Goal: Task Accomplishment & Management: Use online tool/utility

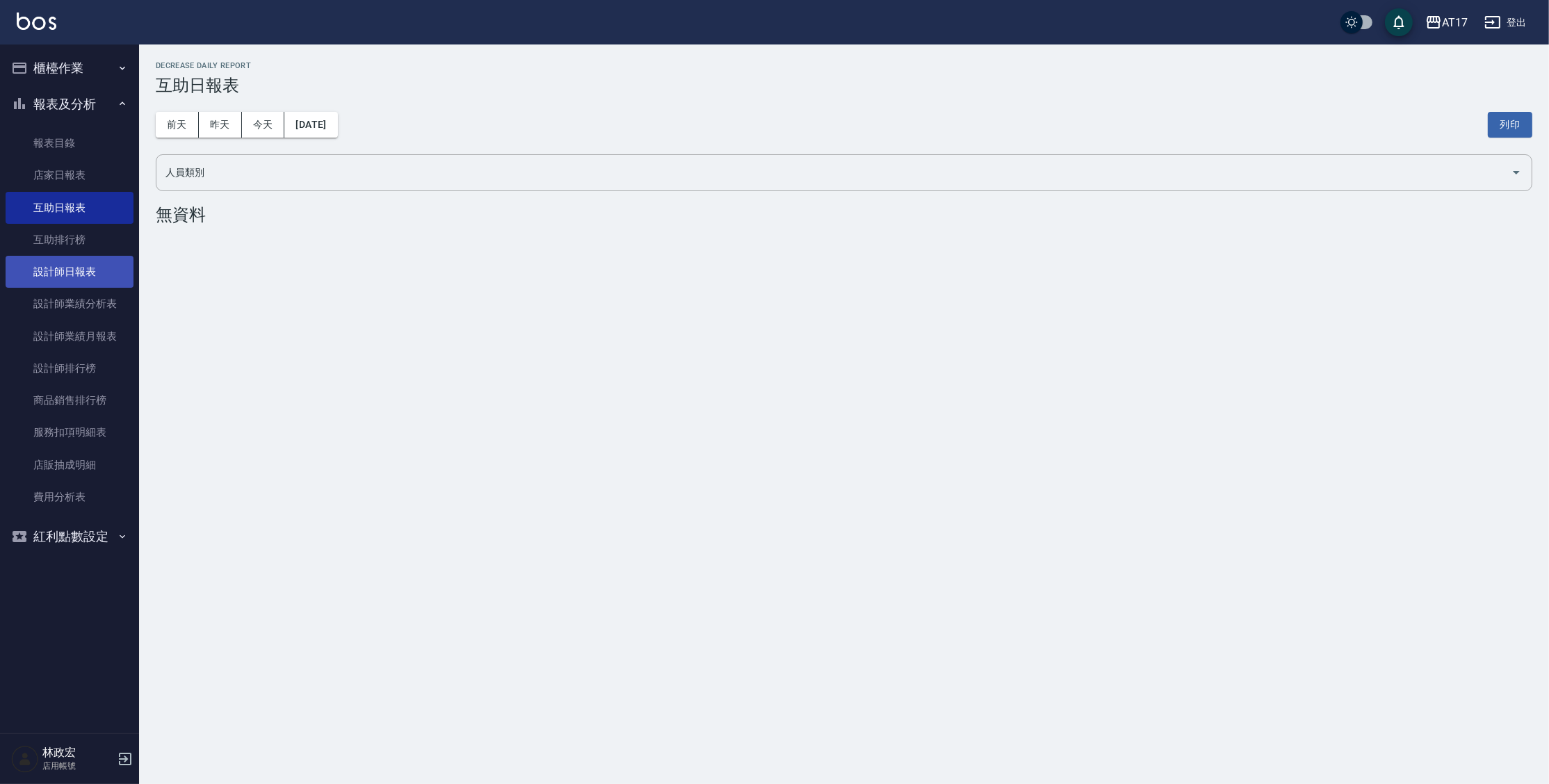
click at [109, 280] on link "設計師日報表" at bounding box center [70, 272] width 128 height 32
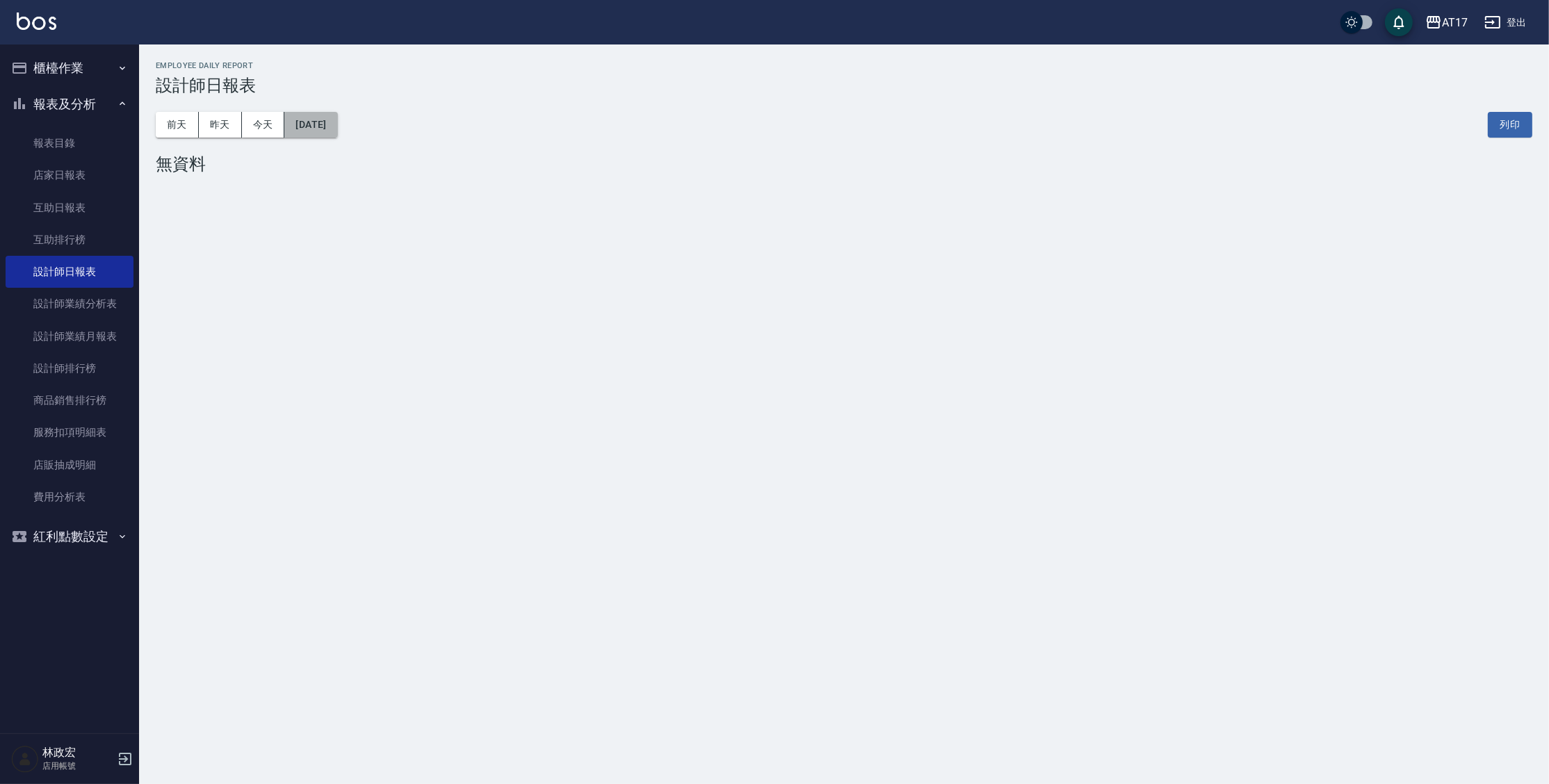
click at [338, 132] on button "[DATE]" at bounding box center [311, 124] width 53 height 26
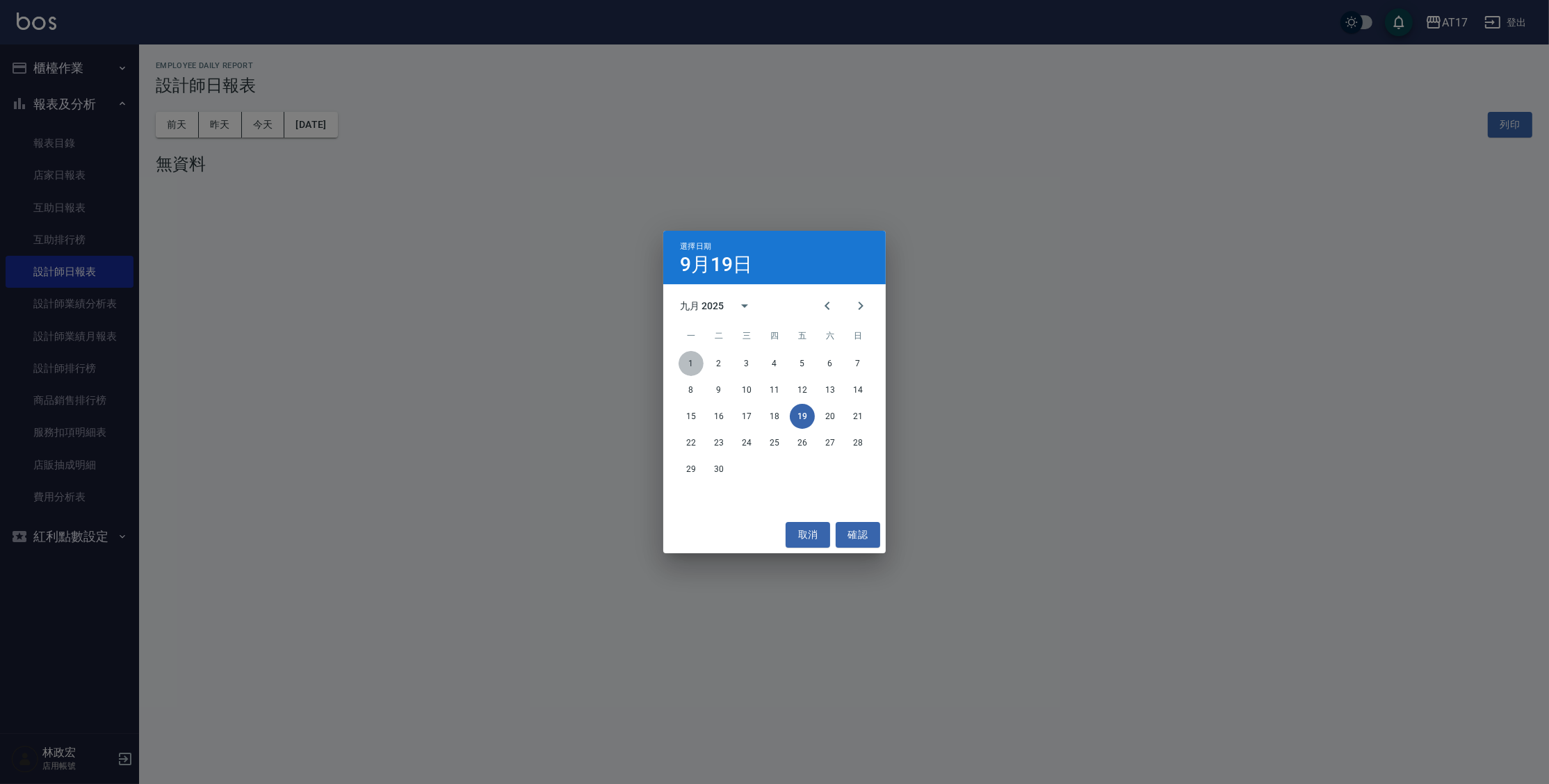
click at [684, 360] on button "1" at bounding box center [691, 363] width 25 height 25
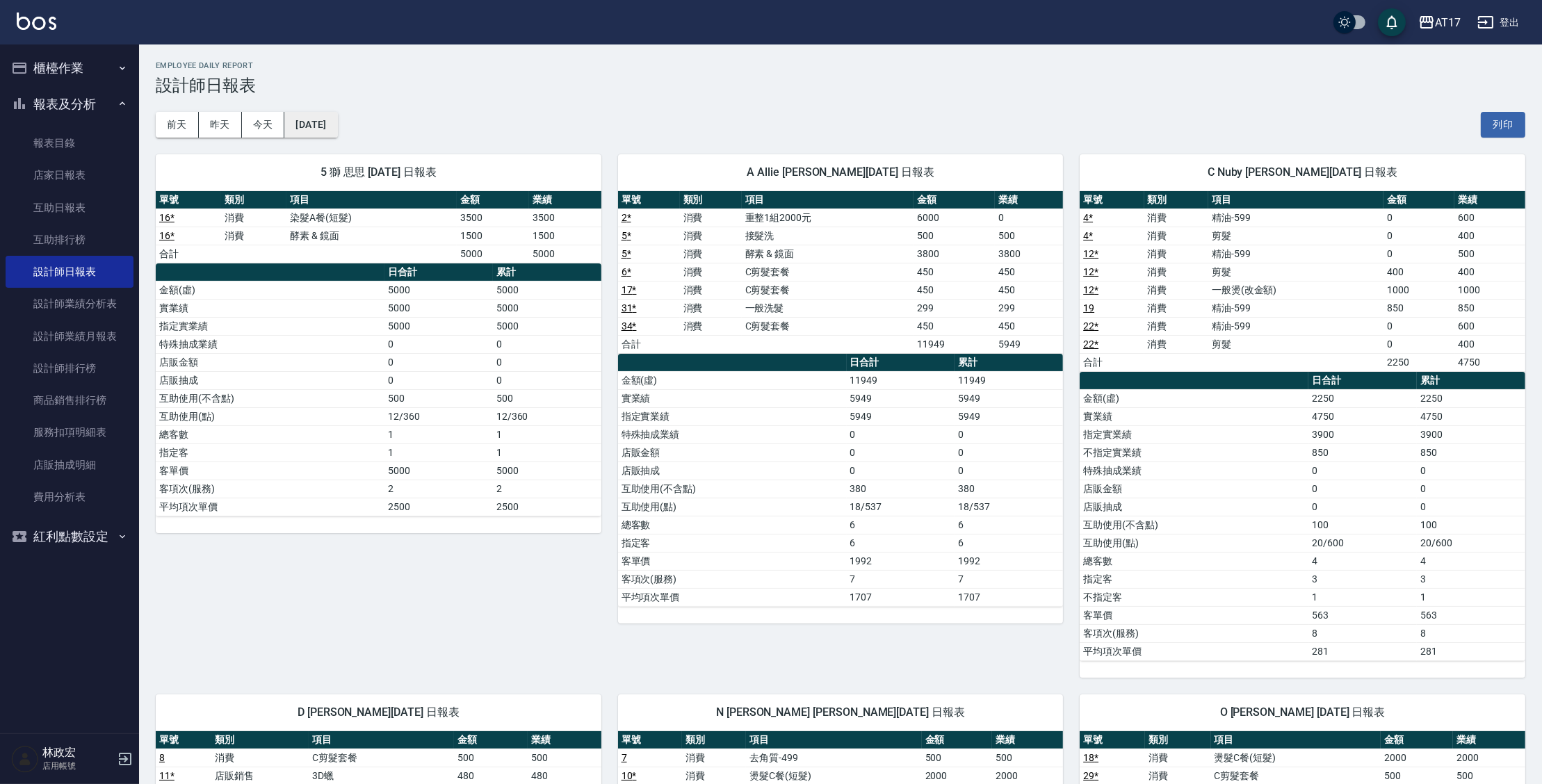
click at [337, 131] on button "[DATE]" at bounding box center [311, 124] width 53 height 26
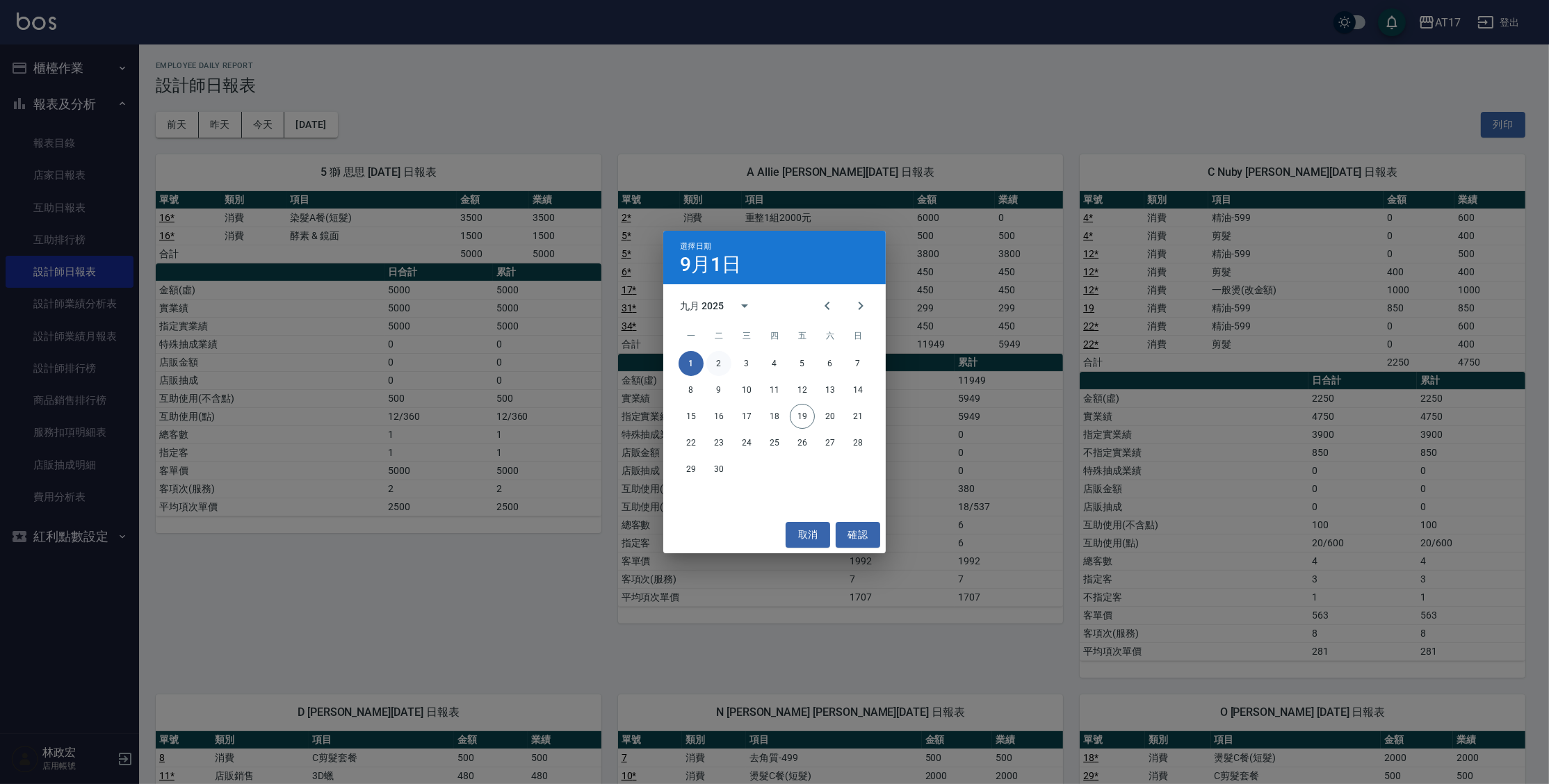
click at [714, 363] on button "2" at bounding box center [719, 363] width 25 height 25
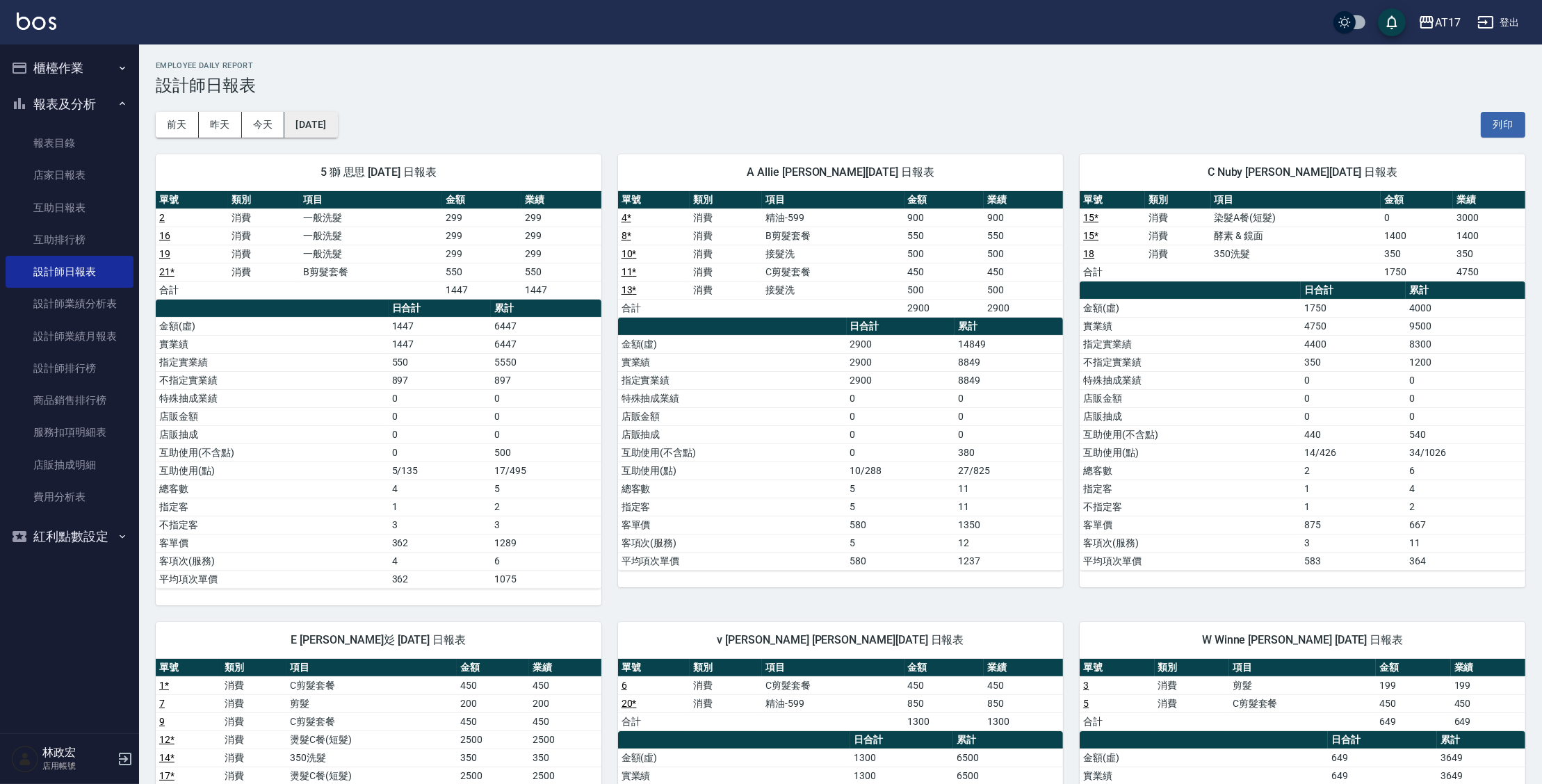
click at [311, 119] on button "[DATE]" at bounding box center [311, 124] width 53 height 26
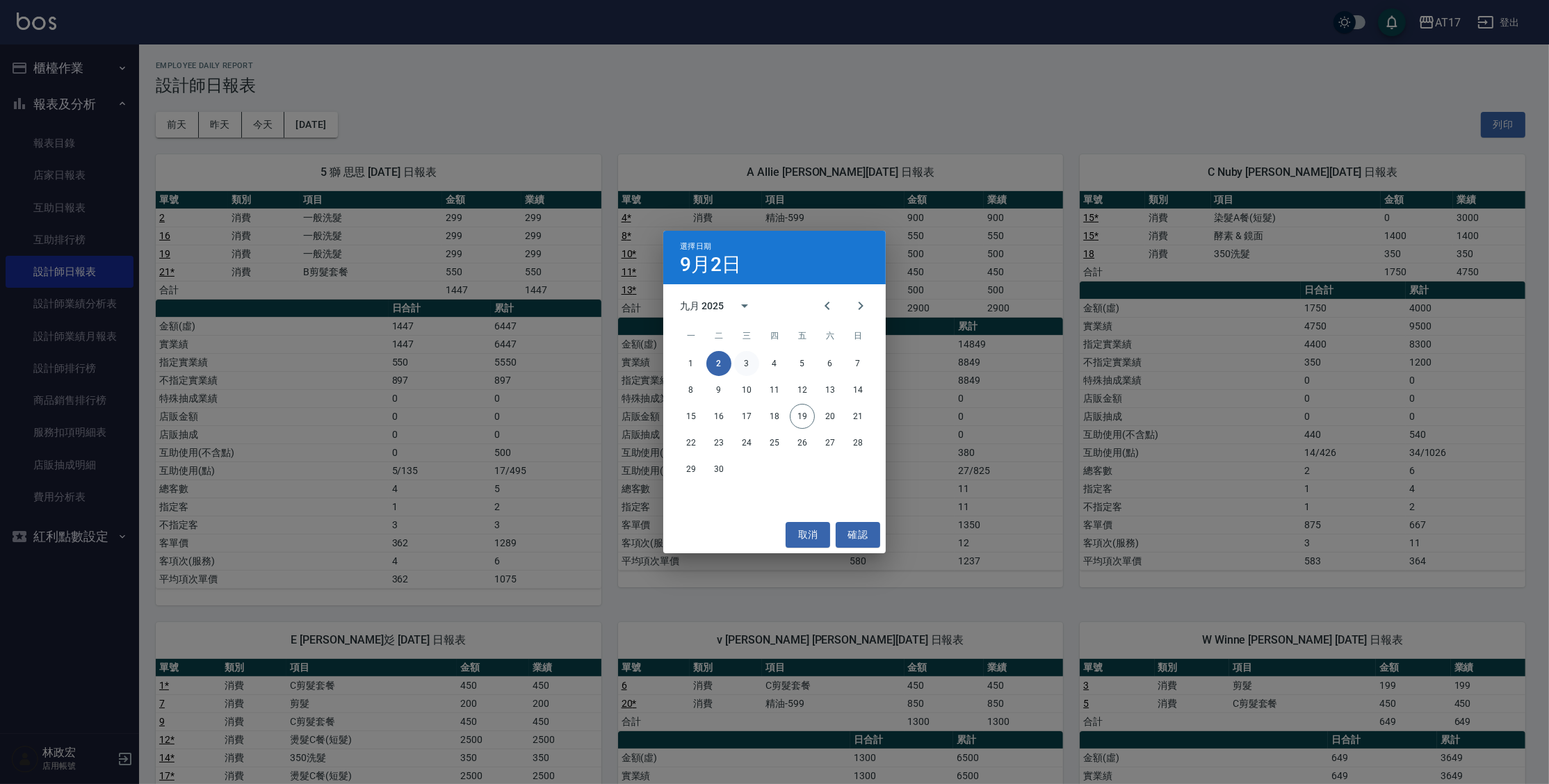
click at [744, 363] on button "3" at bounding box center [746, 363] width 25 height 25
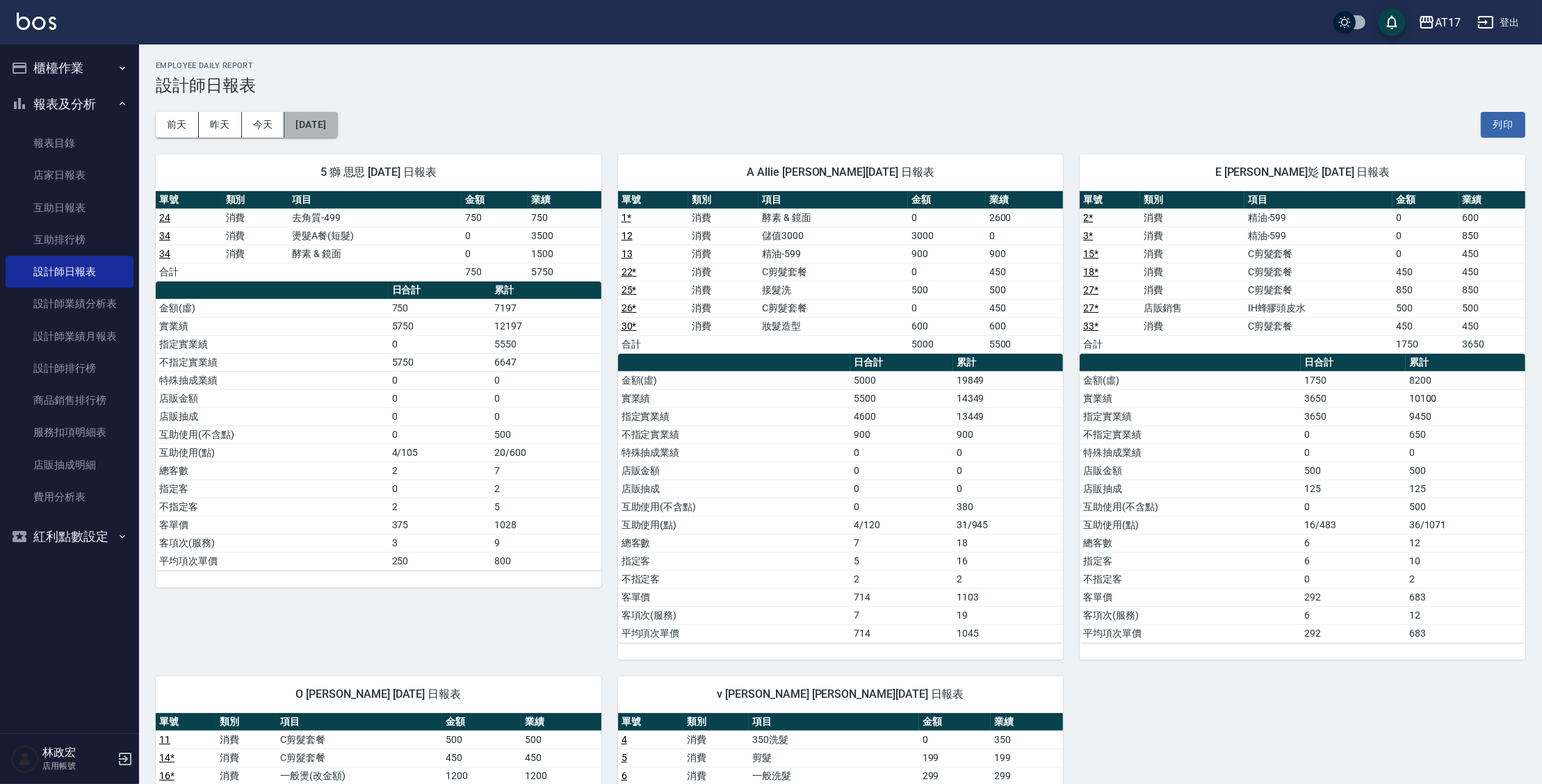
click at [337, 128] on button "[DATE]" at bounding box center [311, 124] width 53 height 26
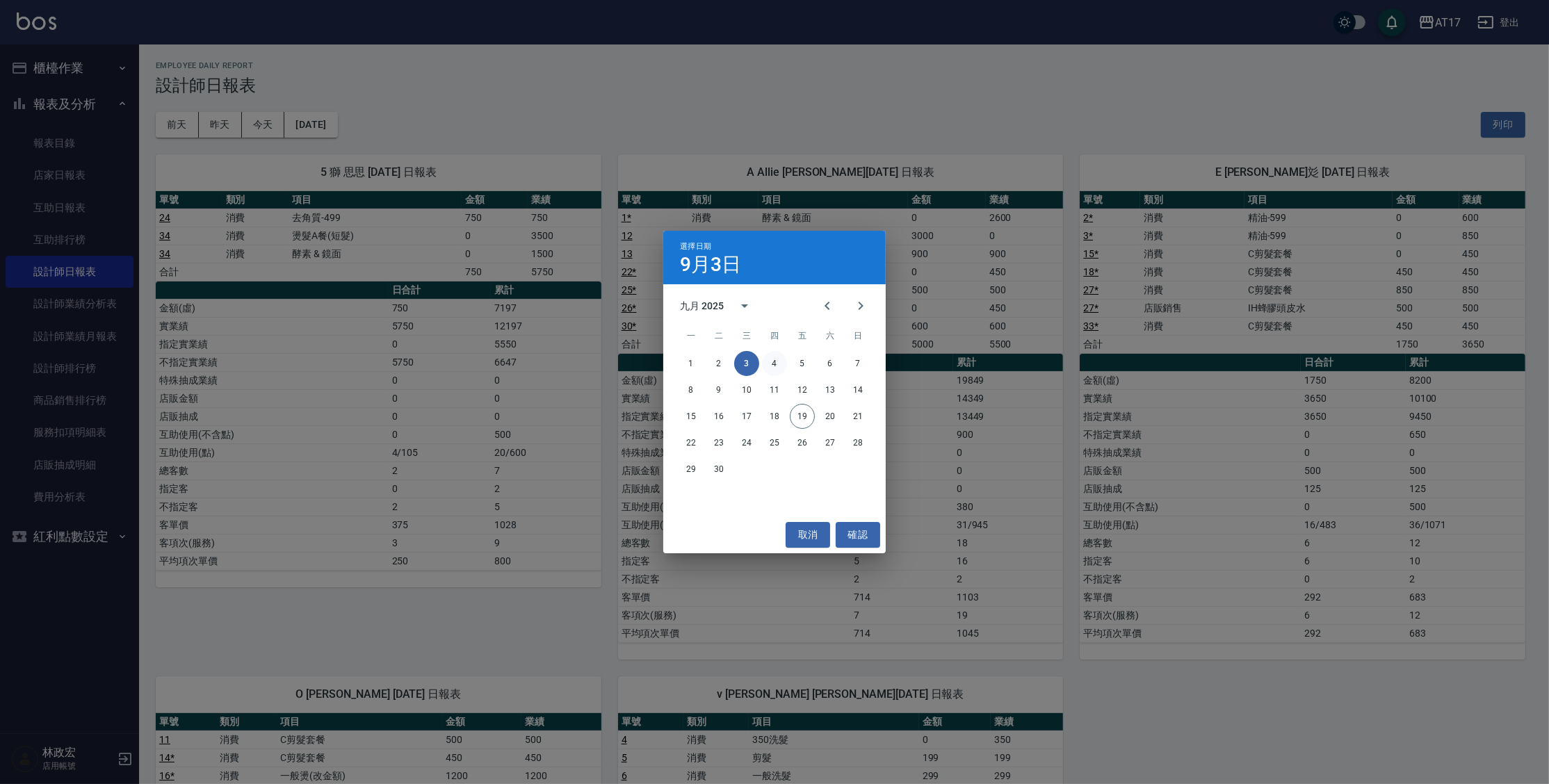
click at [772, 365] on button "4" at bounding box center [775, 363] width 25 height 25
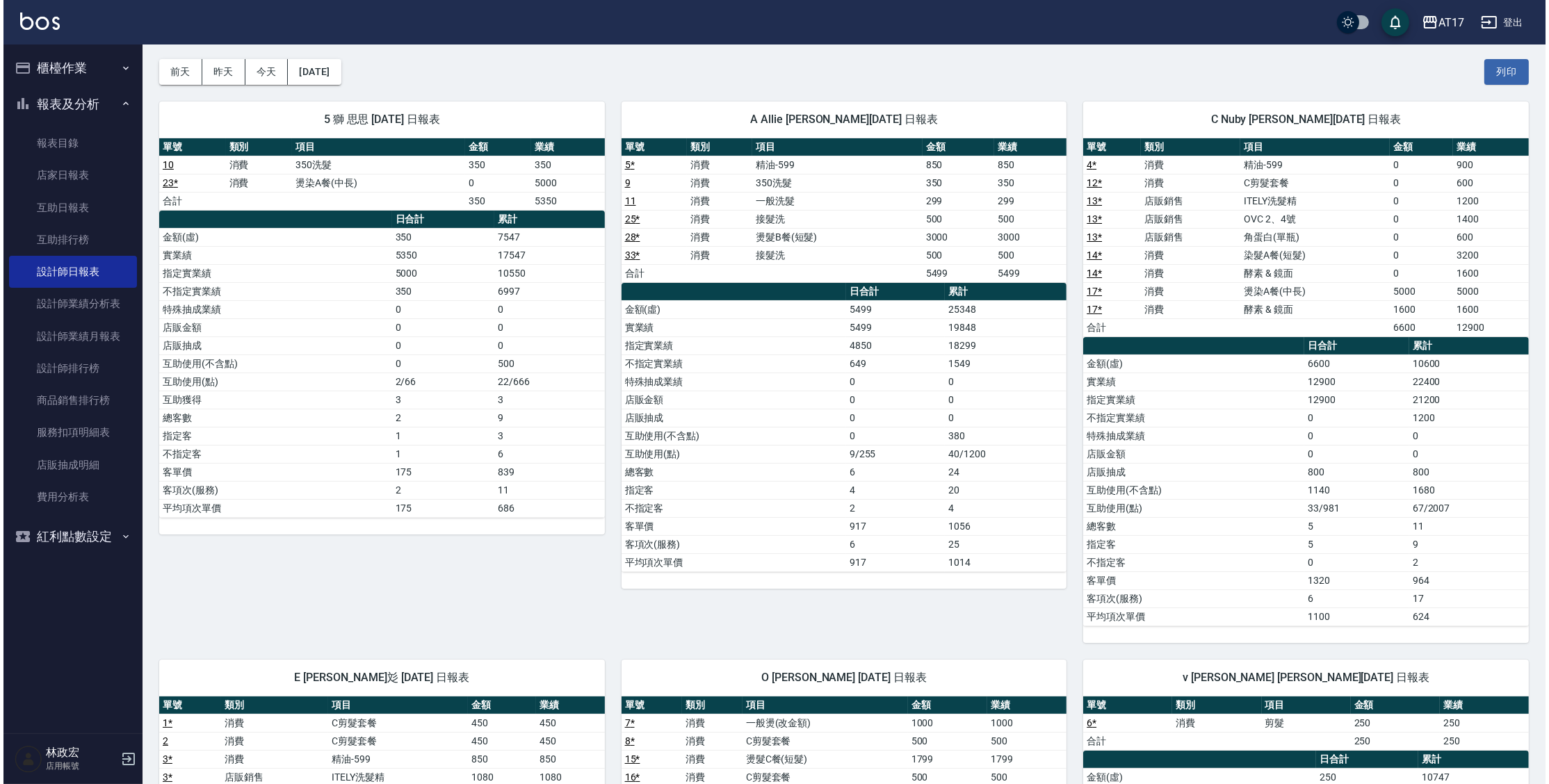
scroll to position [50, 0]
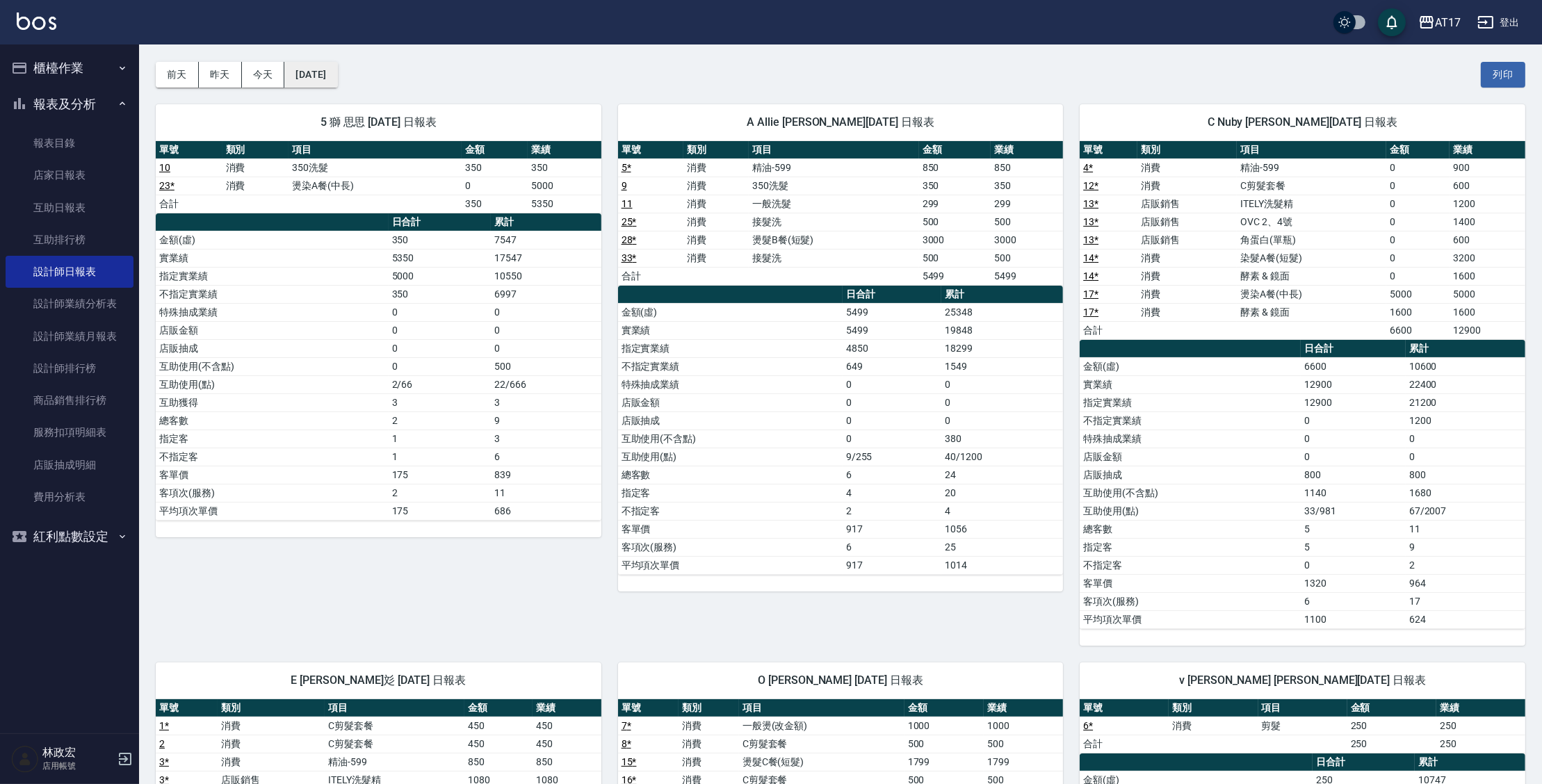
click at [334, 77] on button "[DATE]" at bounding box center [311, 75] width 53 height 26
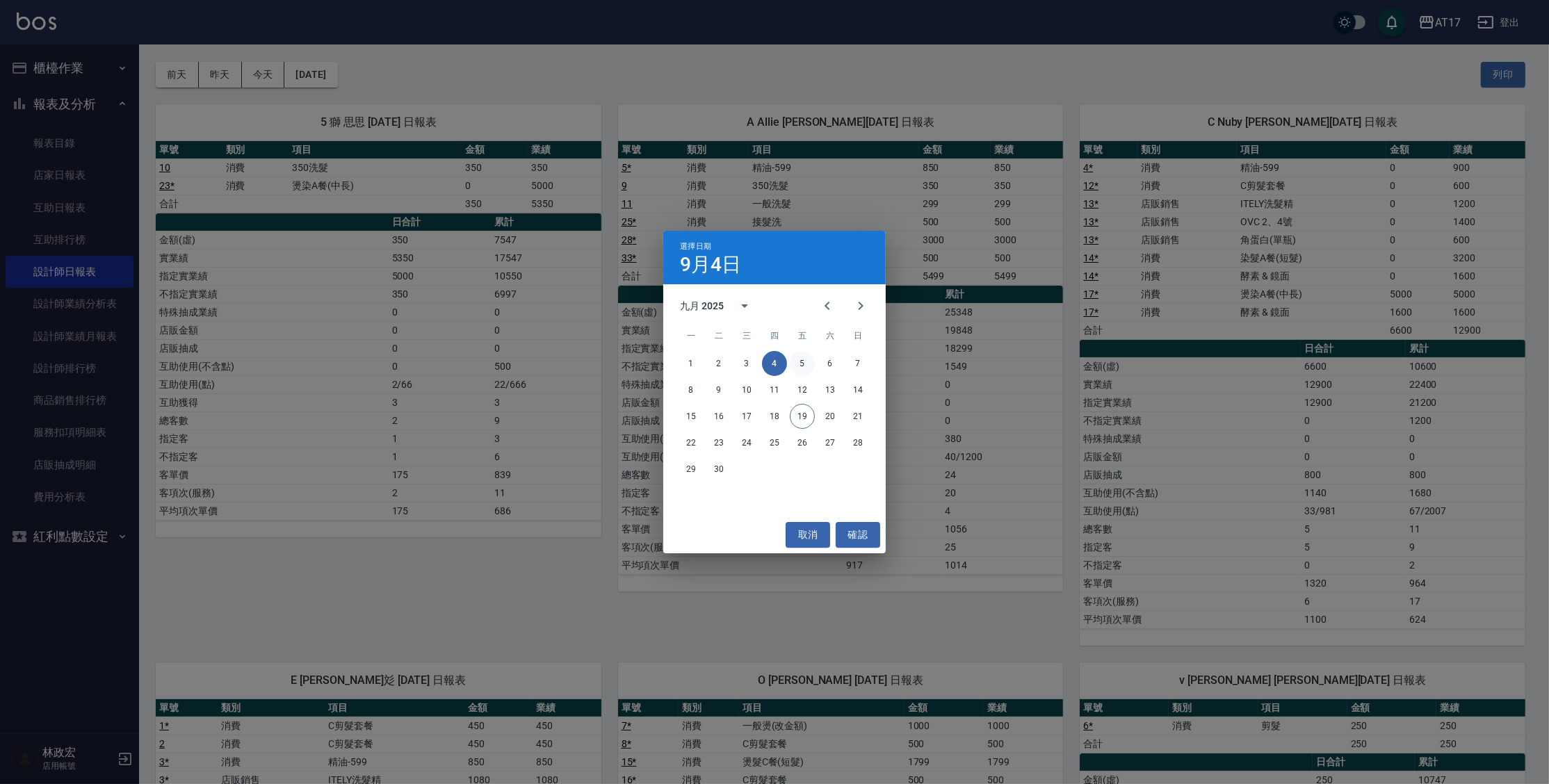
click at [798, 358] on button "5" at bounding box center [803, 363] width 25 height 25
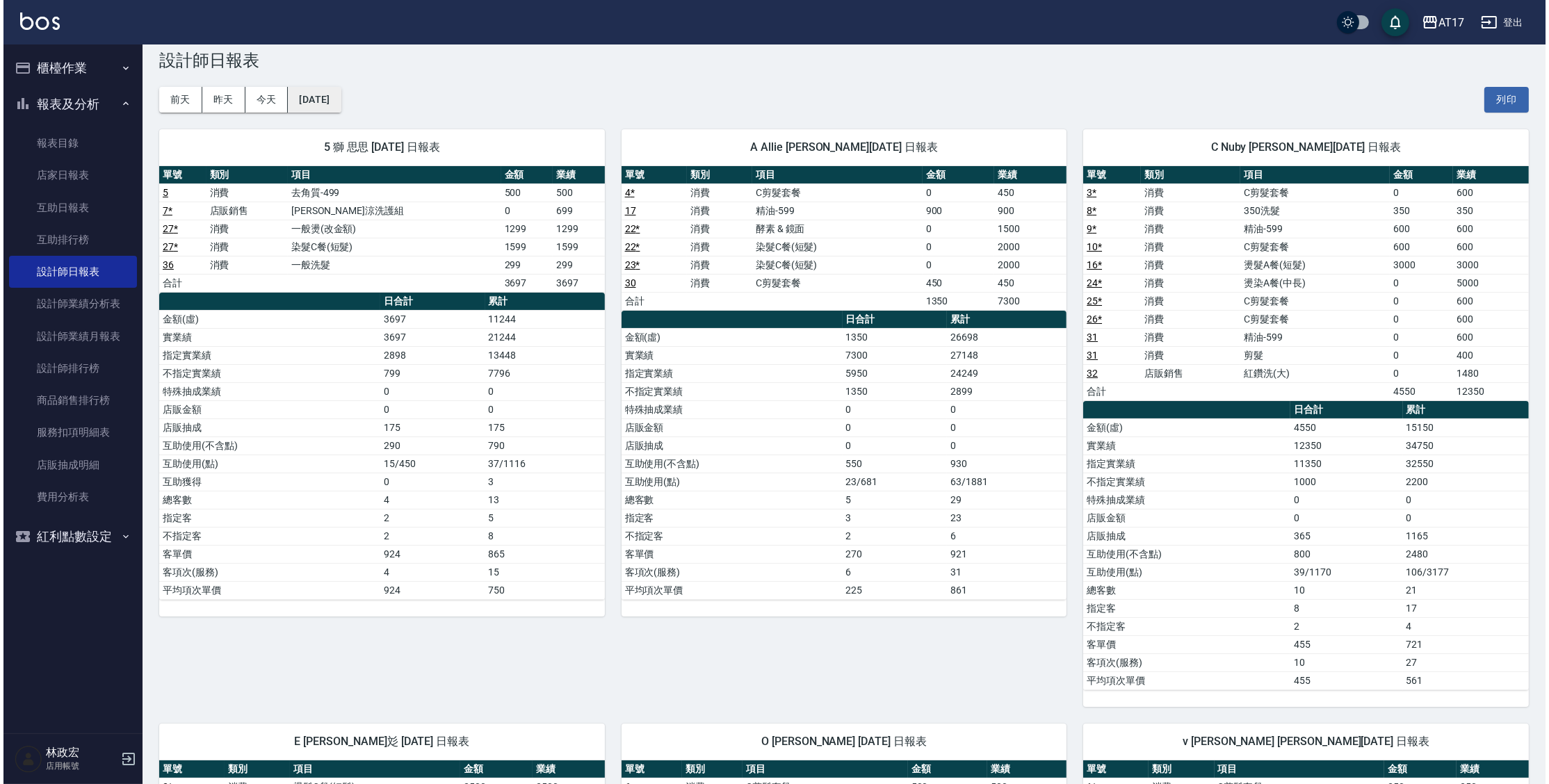
scroll to position [25, 0]
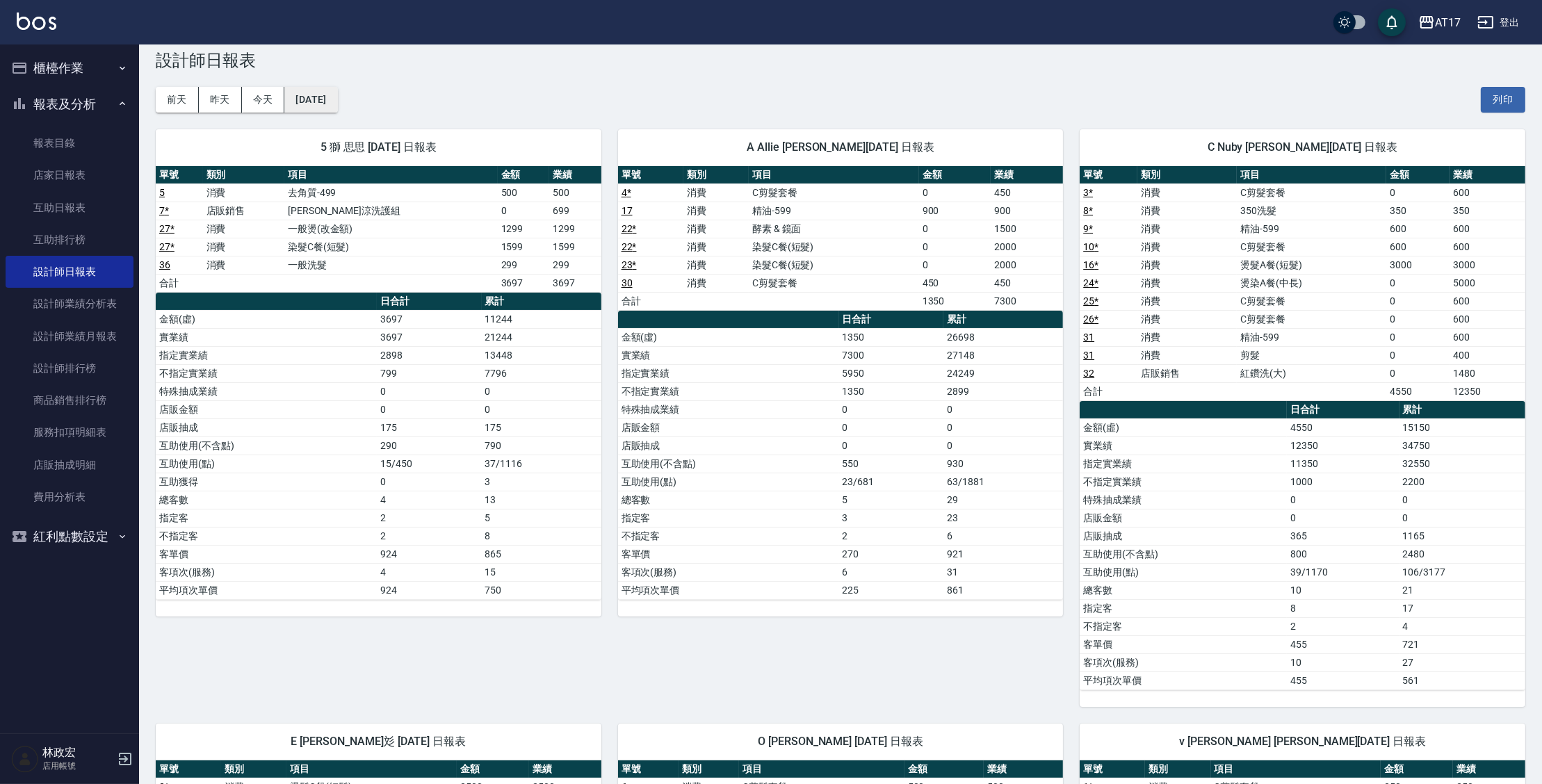
click at [324, 93] on button "[DATE]" at bounding box center [311, 100] width 53 height 26
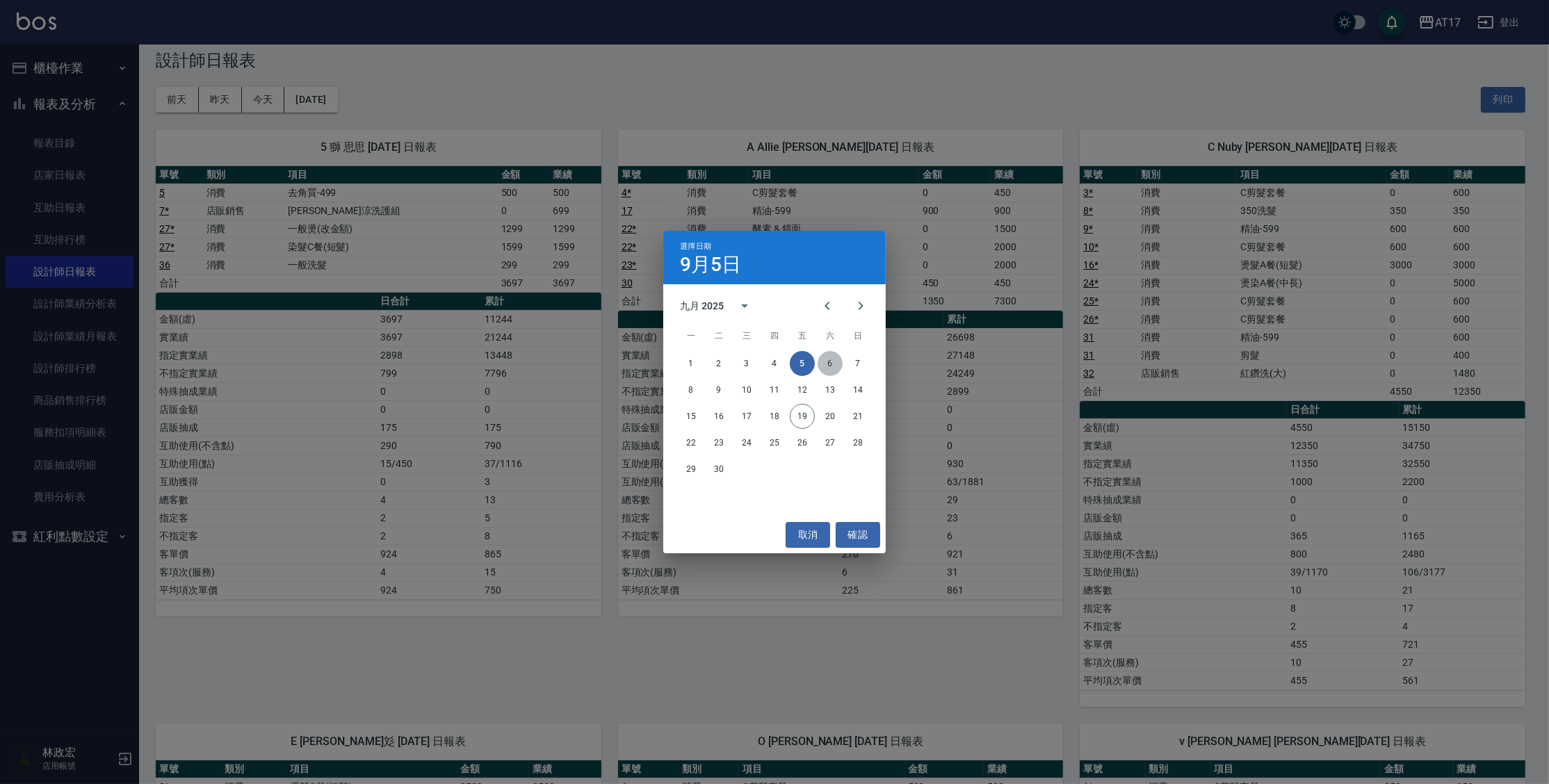
click at [824, 368] on button "6" at bounding box center [830, 363] width 25 height 25
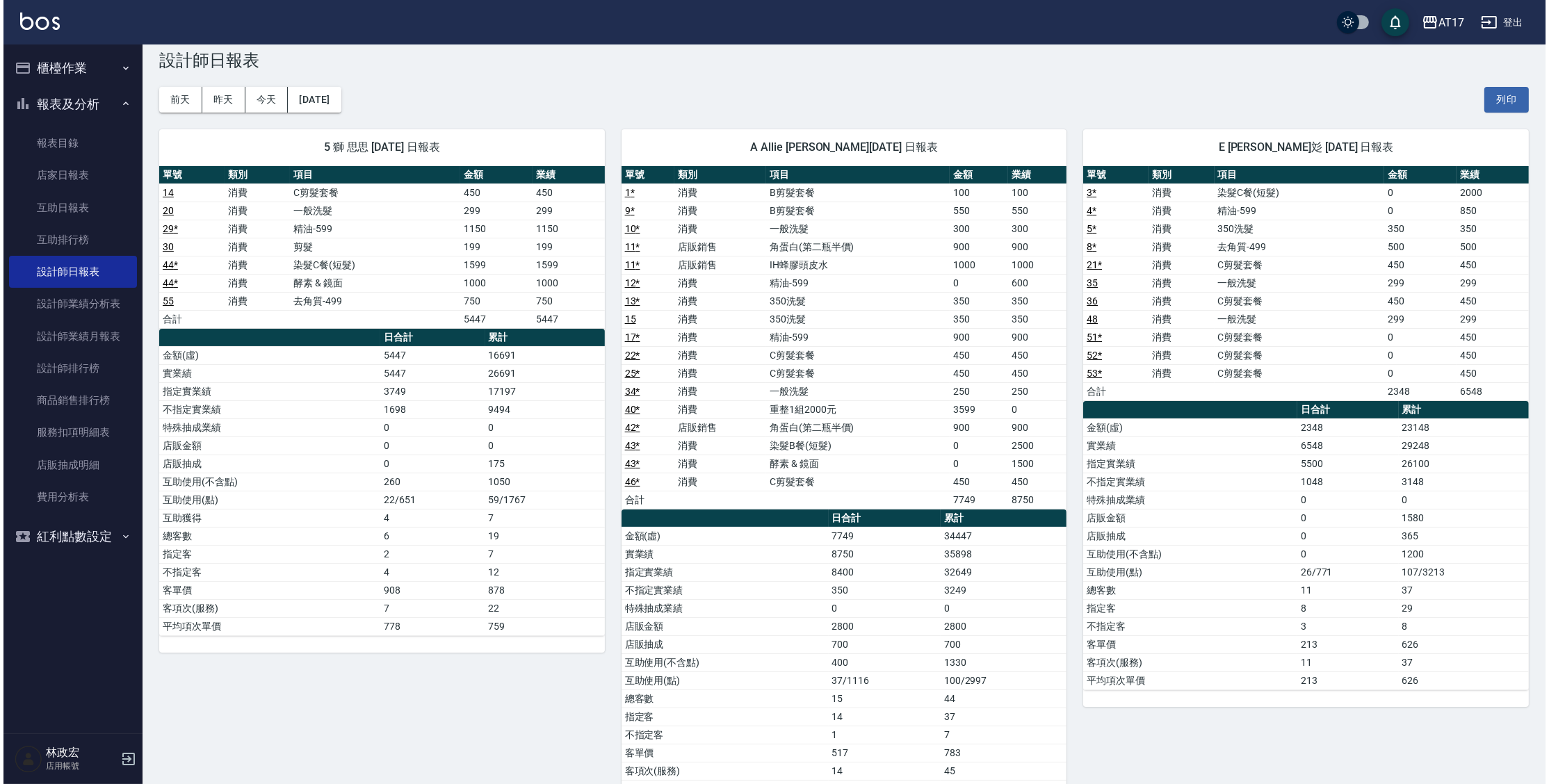
scroll to position [76, 0]
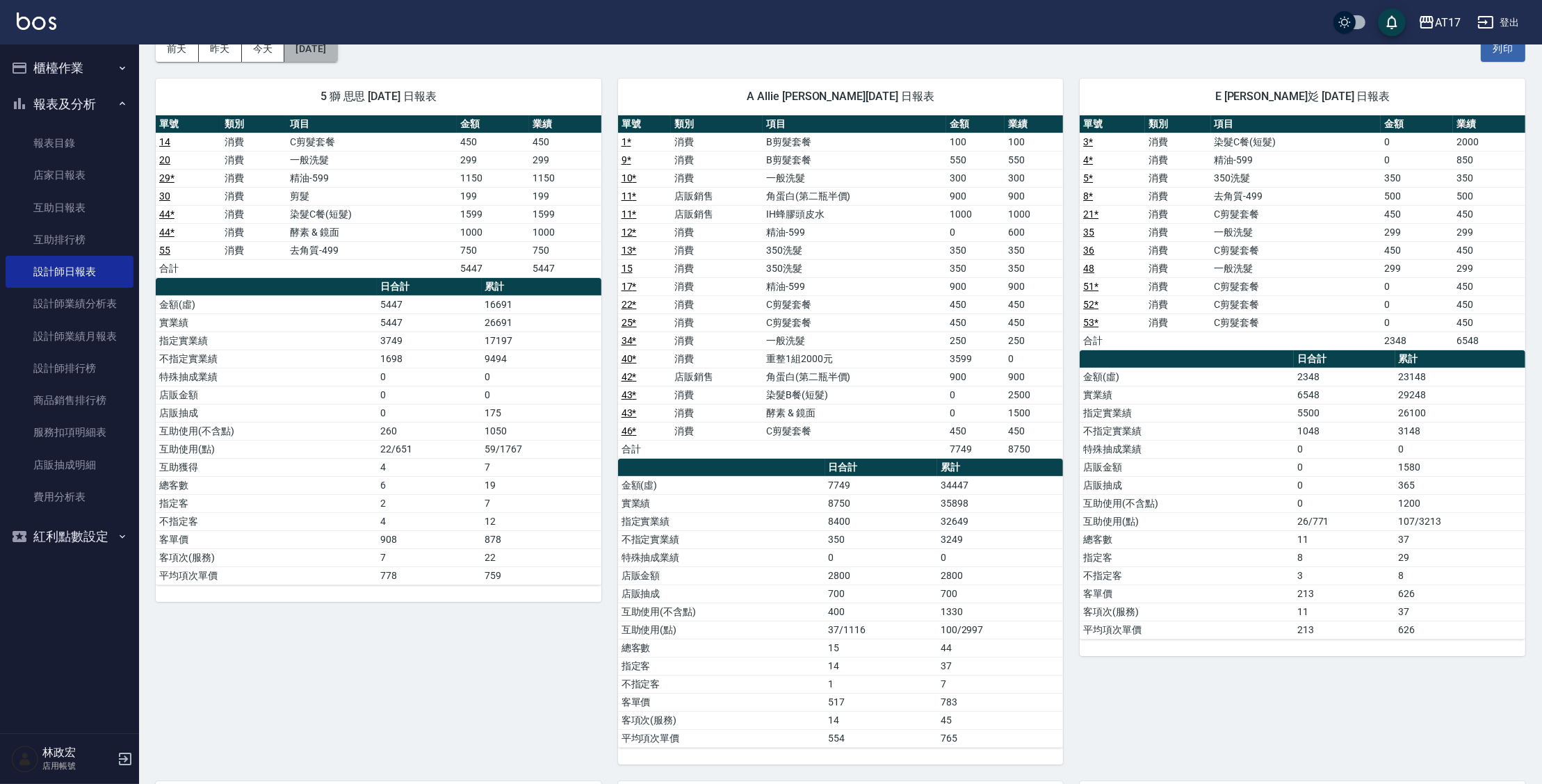
click at [337, 50] on button "[DATE]" at bounding box center [311, 49] width 53 height 26
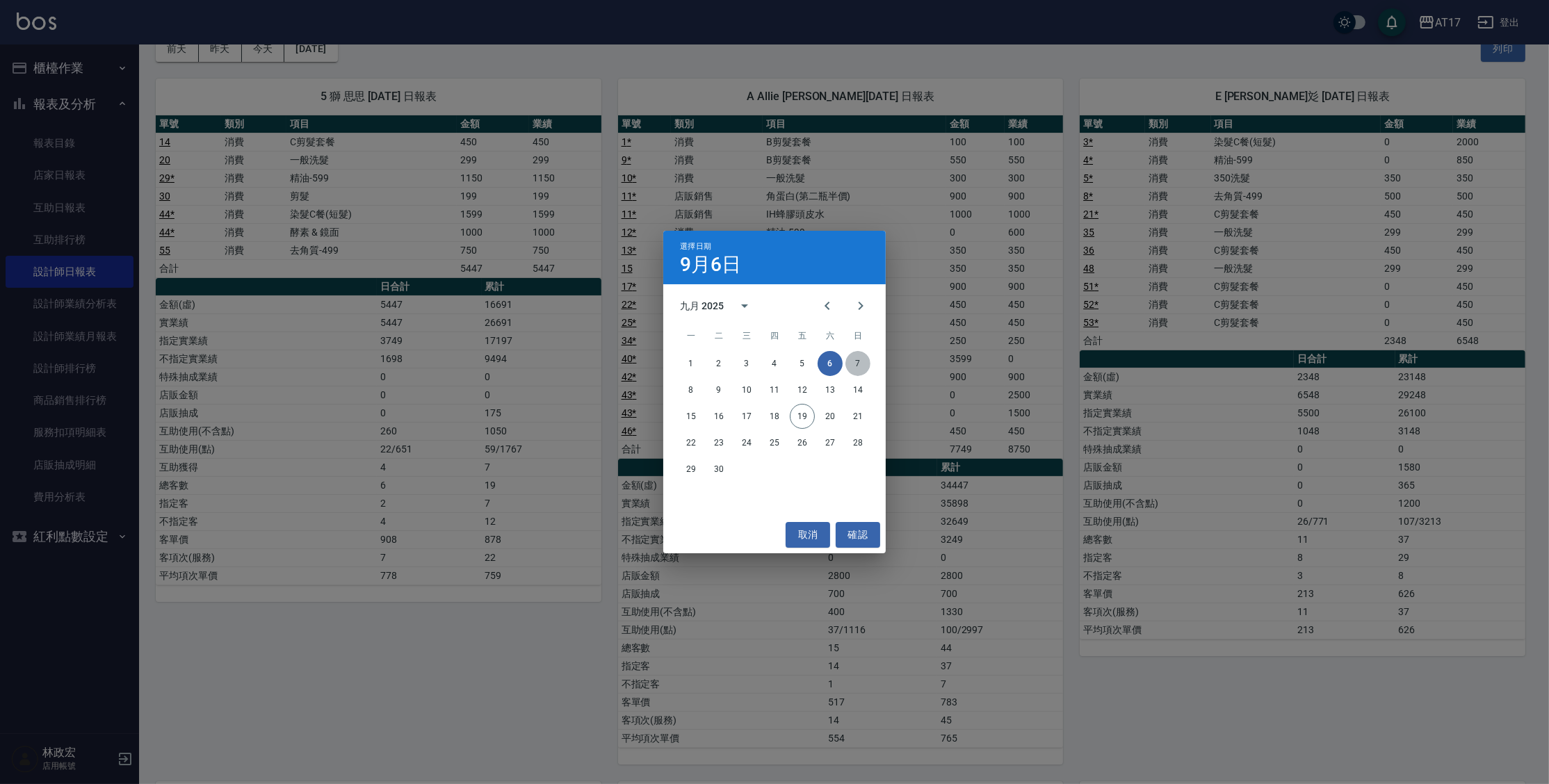
click at [858, 367] on button "7" at bounding box center [858, 363] width 25 height 25
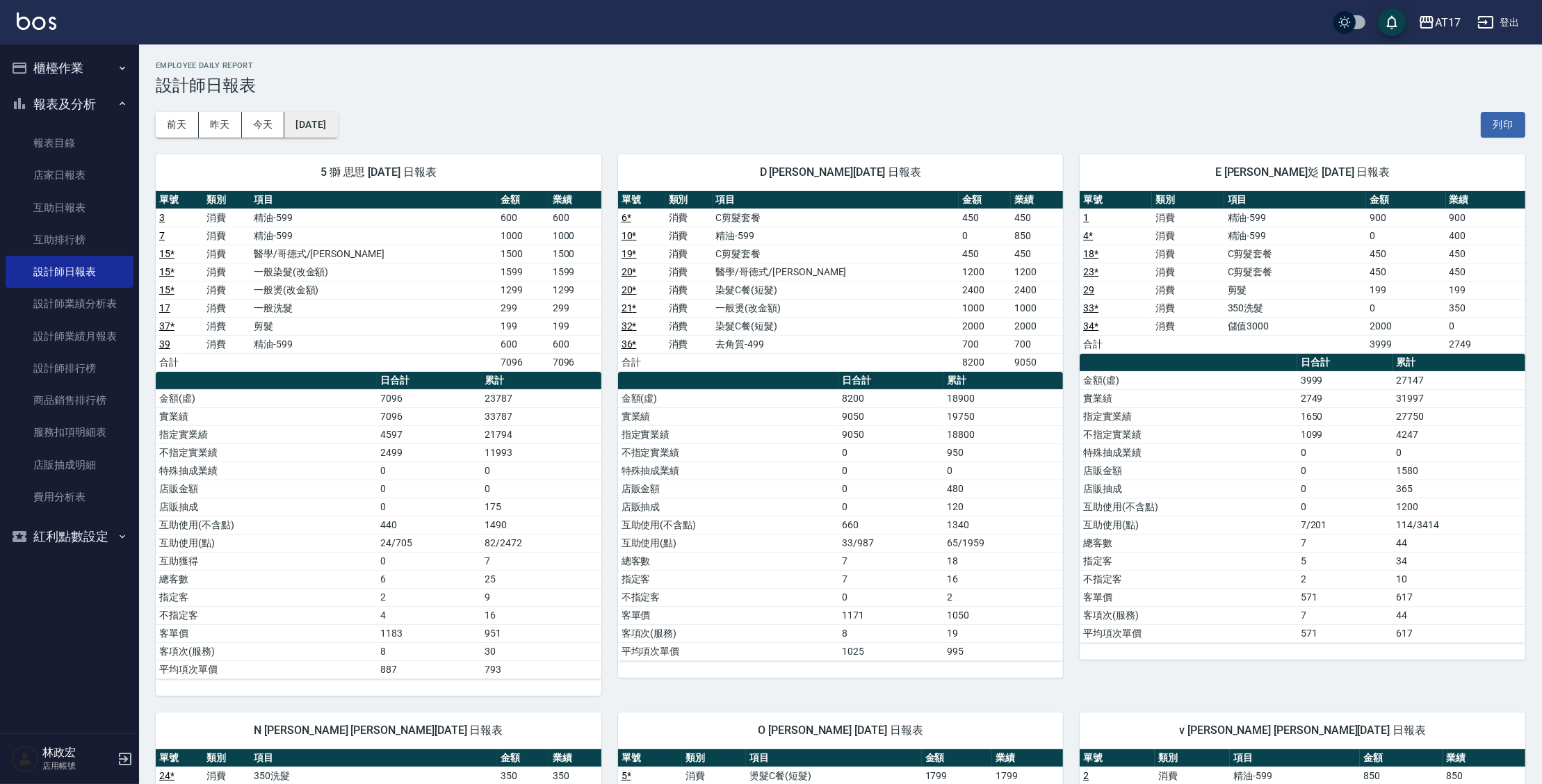
click at [301, 118] on button "[DATE]" at bounding box center [311, 124] width 53 height 26
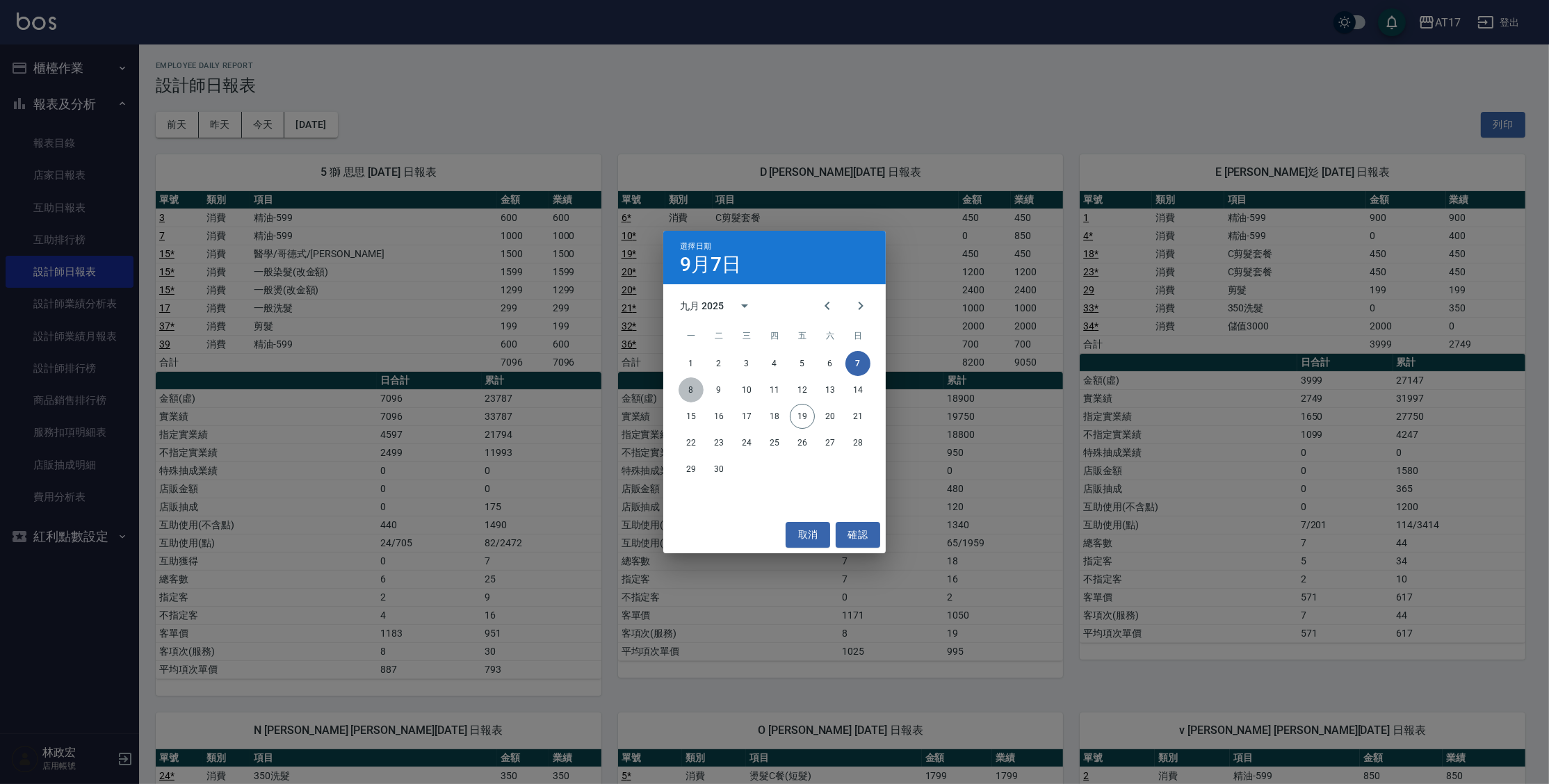
click at [695, 391] on button "8" at bounding box center [691, 390] width 25 height 25
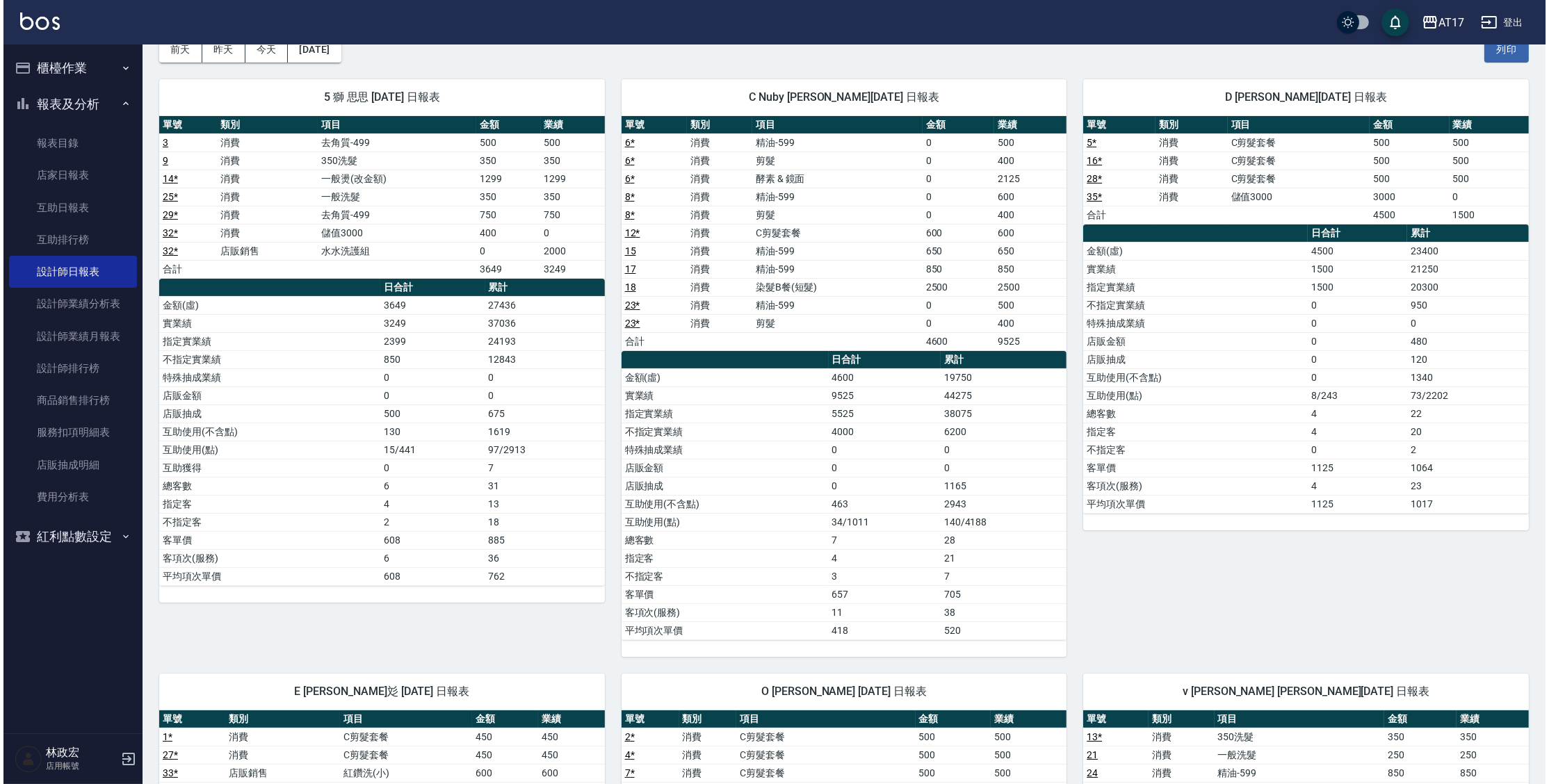
scroll to position [25, 0]
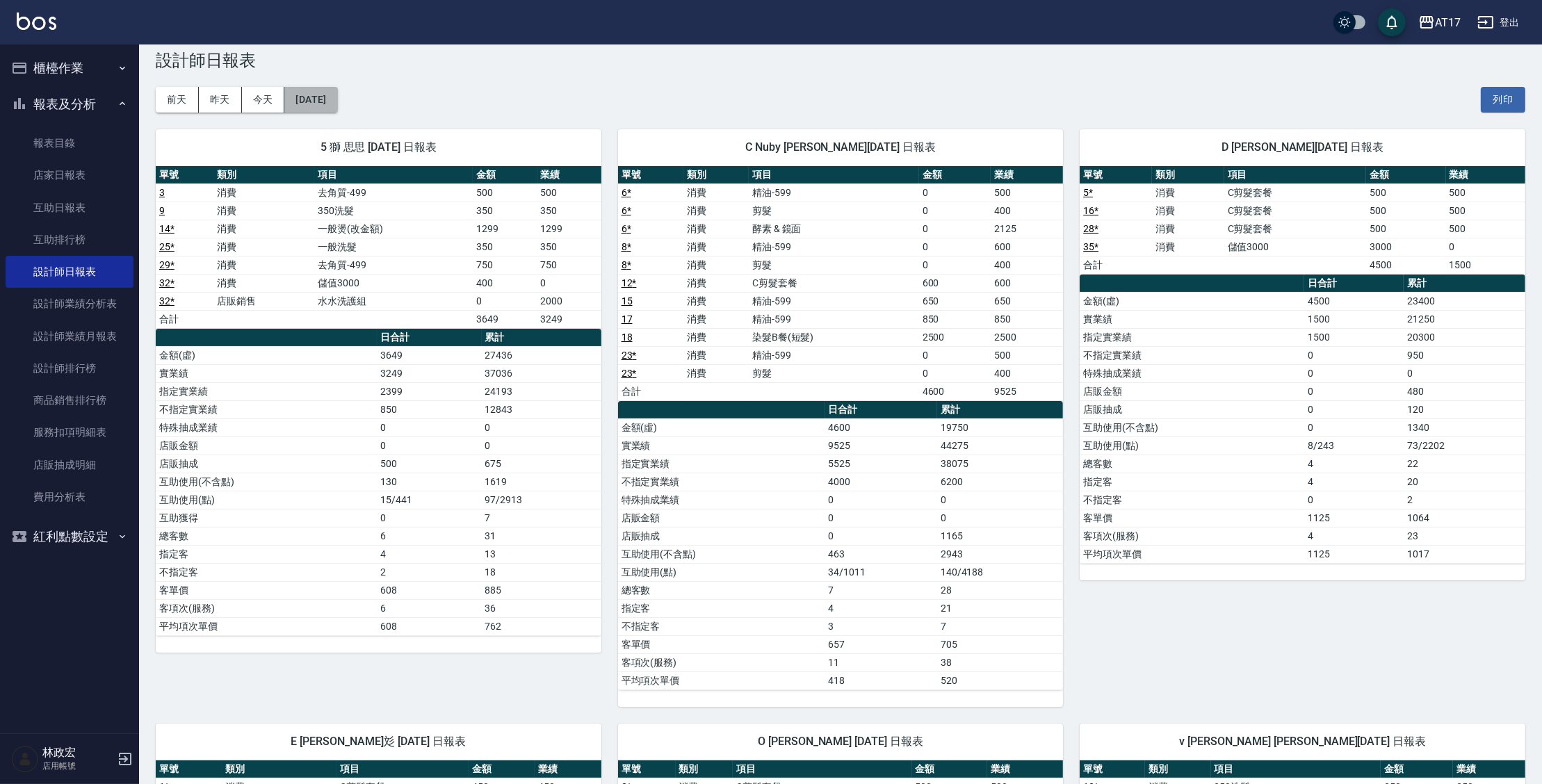
click at [337, 93] on button "[DATE]" at bounding box center [311, 100] width 53 height 26
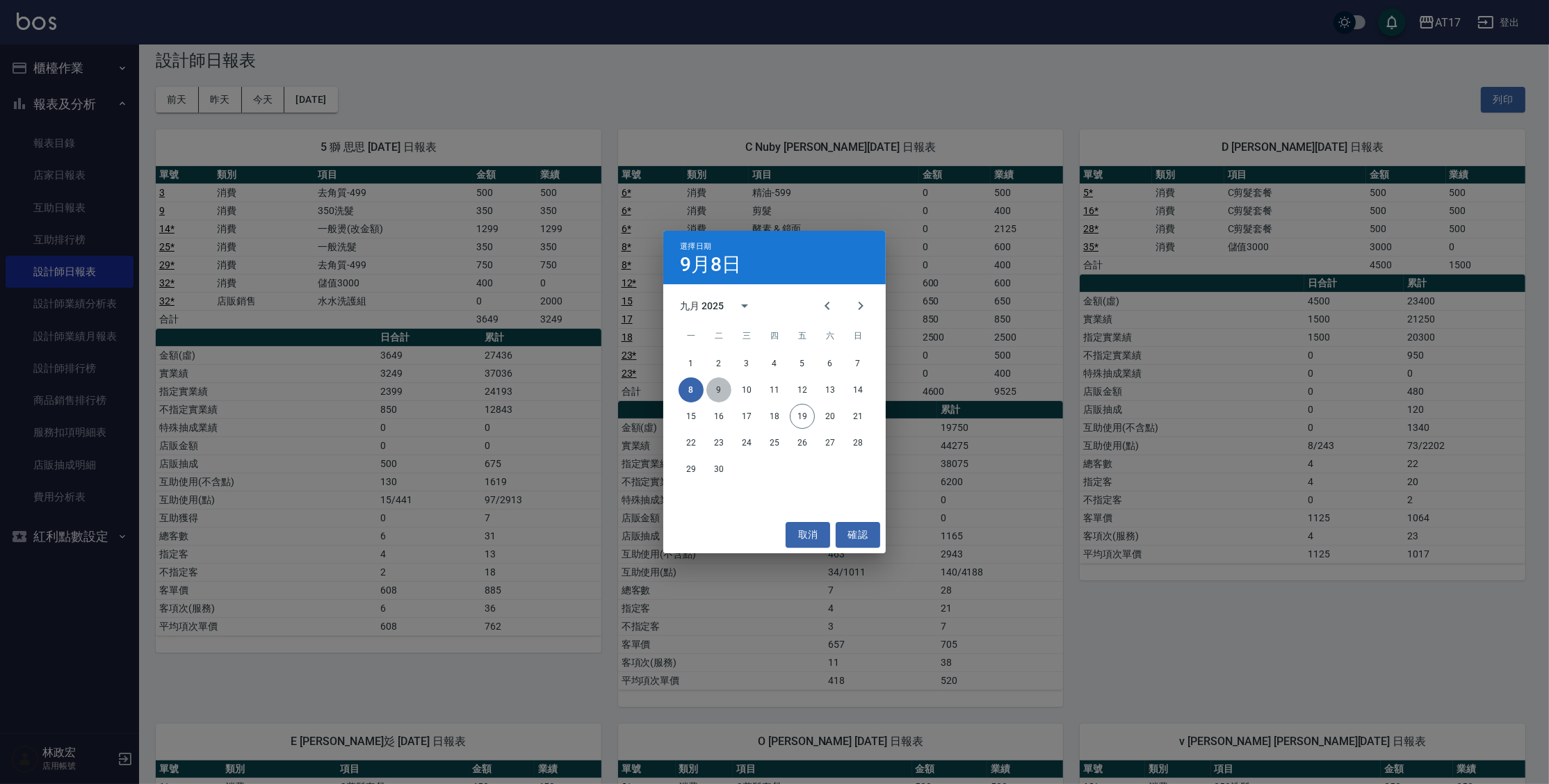
click at [726, 395] on button "9" at bounding box center [719, 390] width 25 height 25
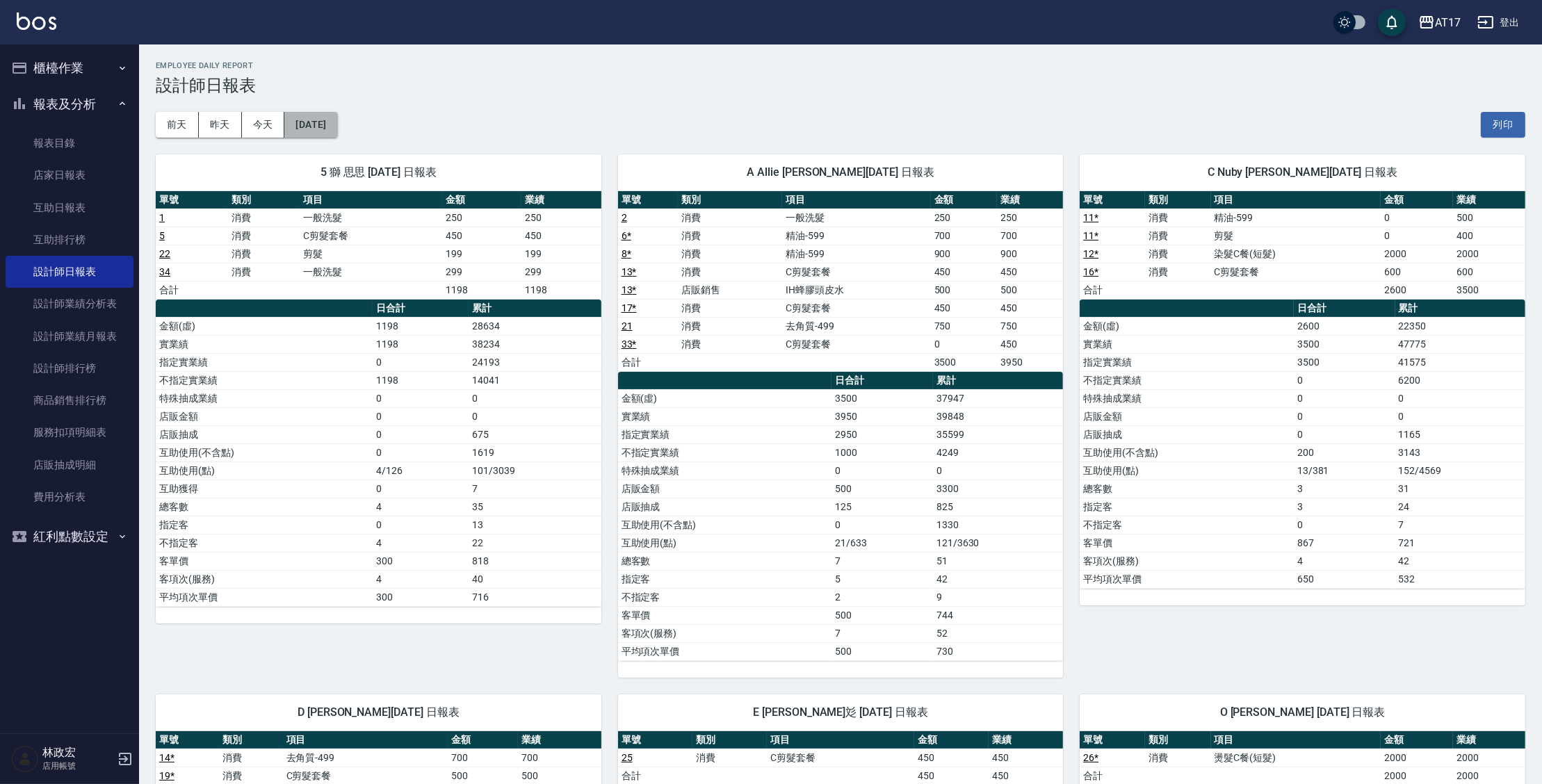
click at [313, 123] on button "[DATE]" at bounding box center [311, 124] width 53 height 26
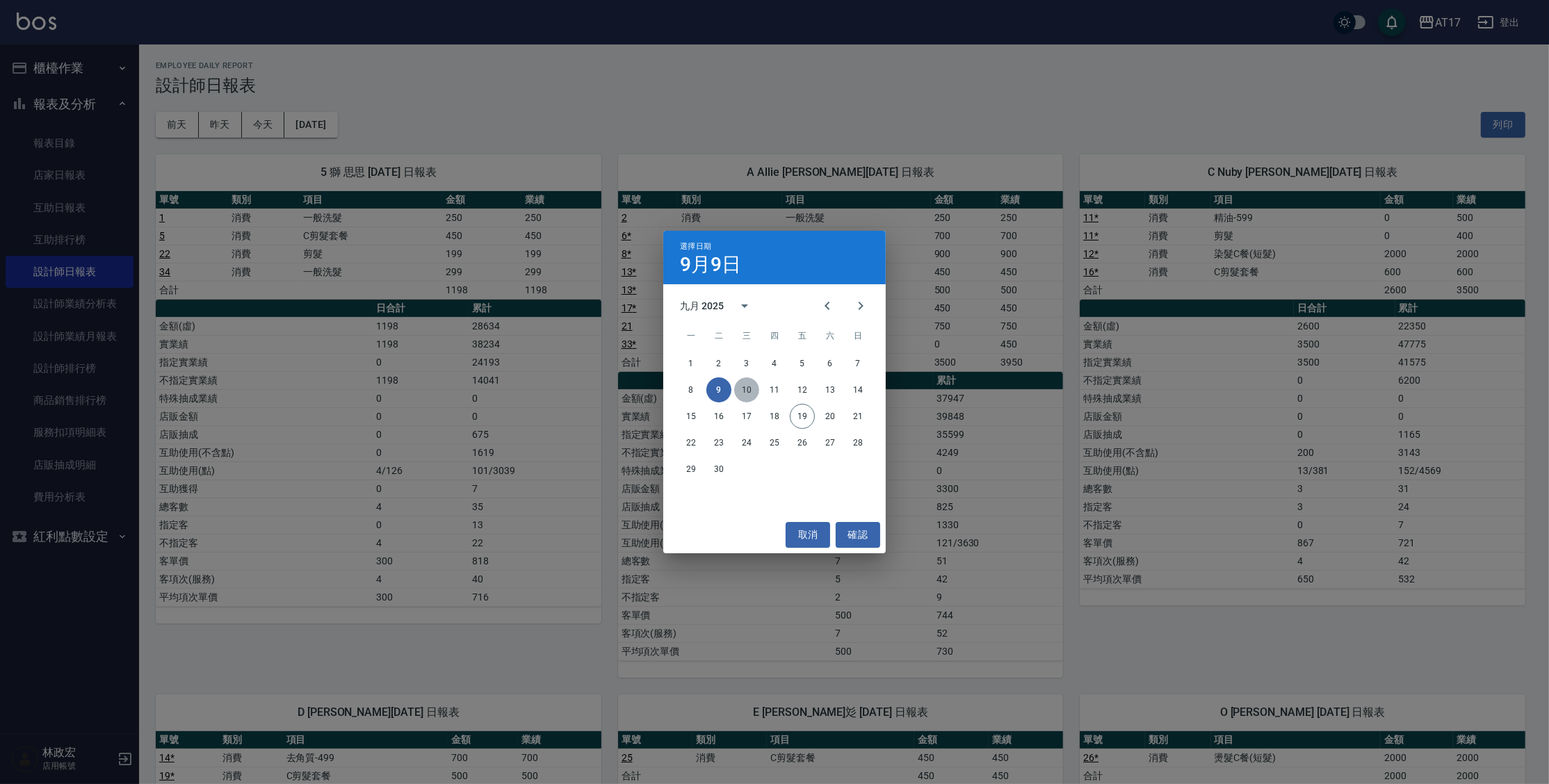
click at [753, 391] on button "10" at bounding box center [746, 390] width 25 height 25
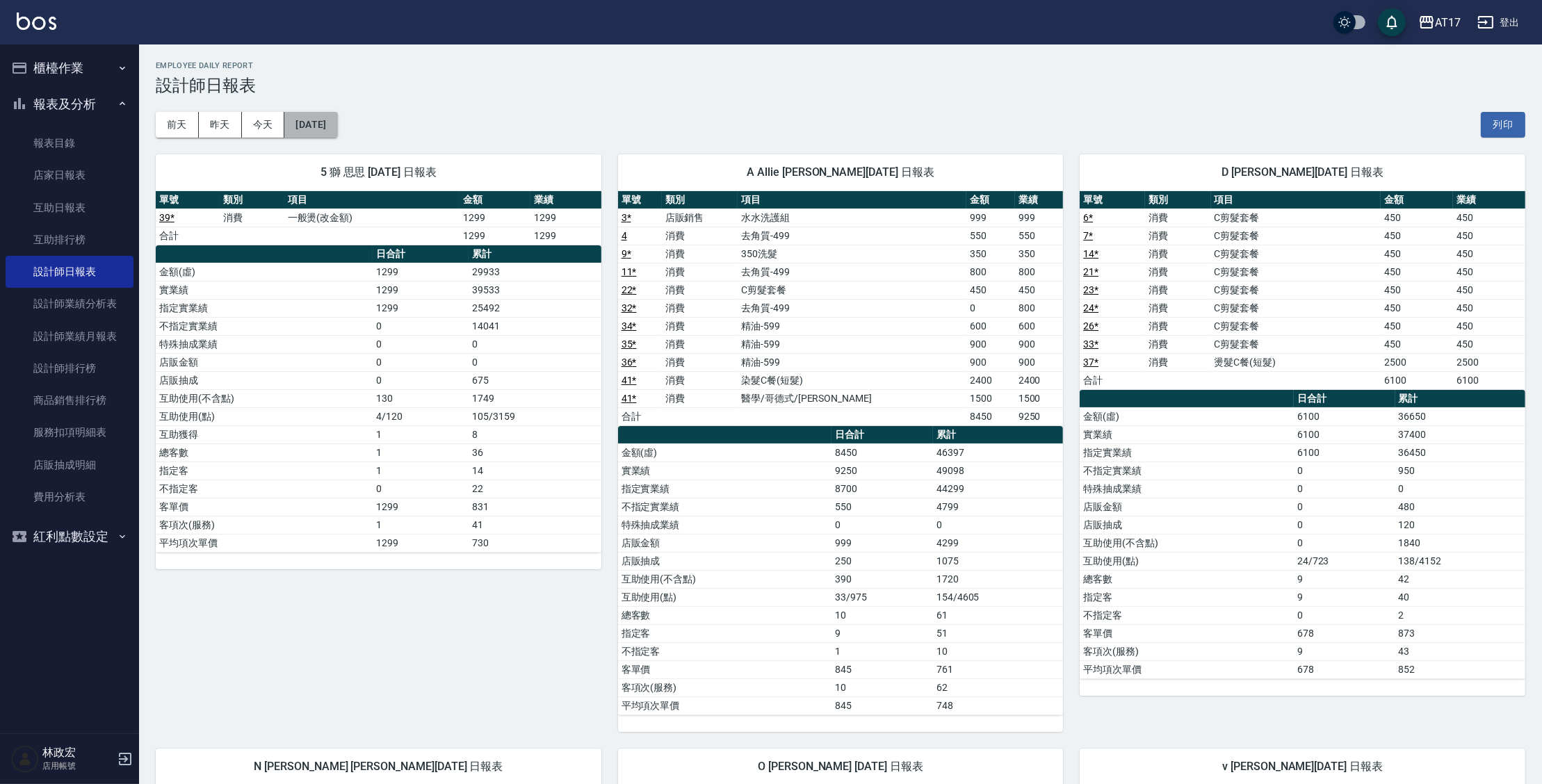
click at [322, 131] on button "[DATE]" at bounding box center [311, 124] width 53 height 26
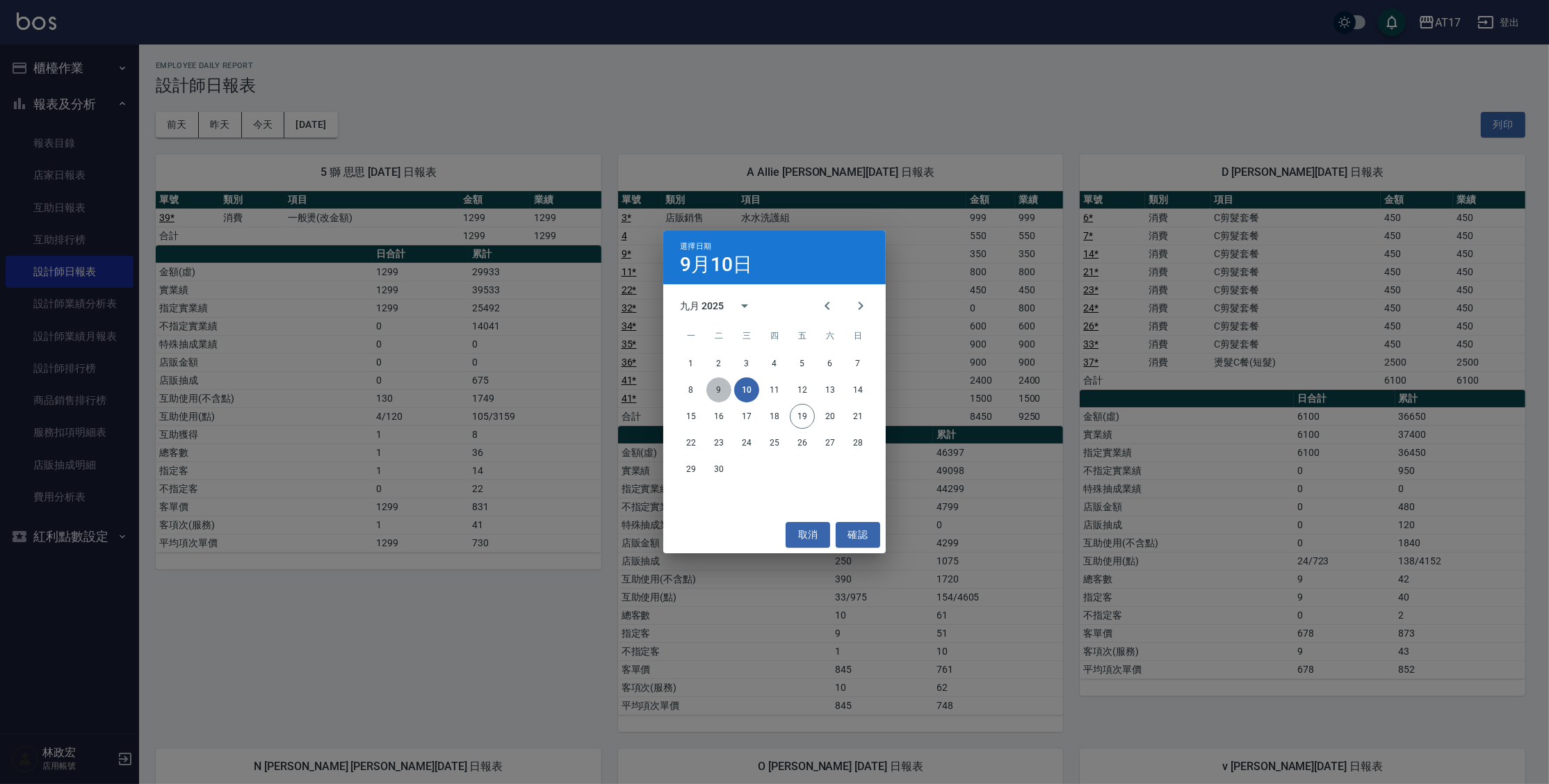
click at [721, 393] on button "9" at bounding box center [719, 390] width 25 height 25
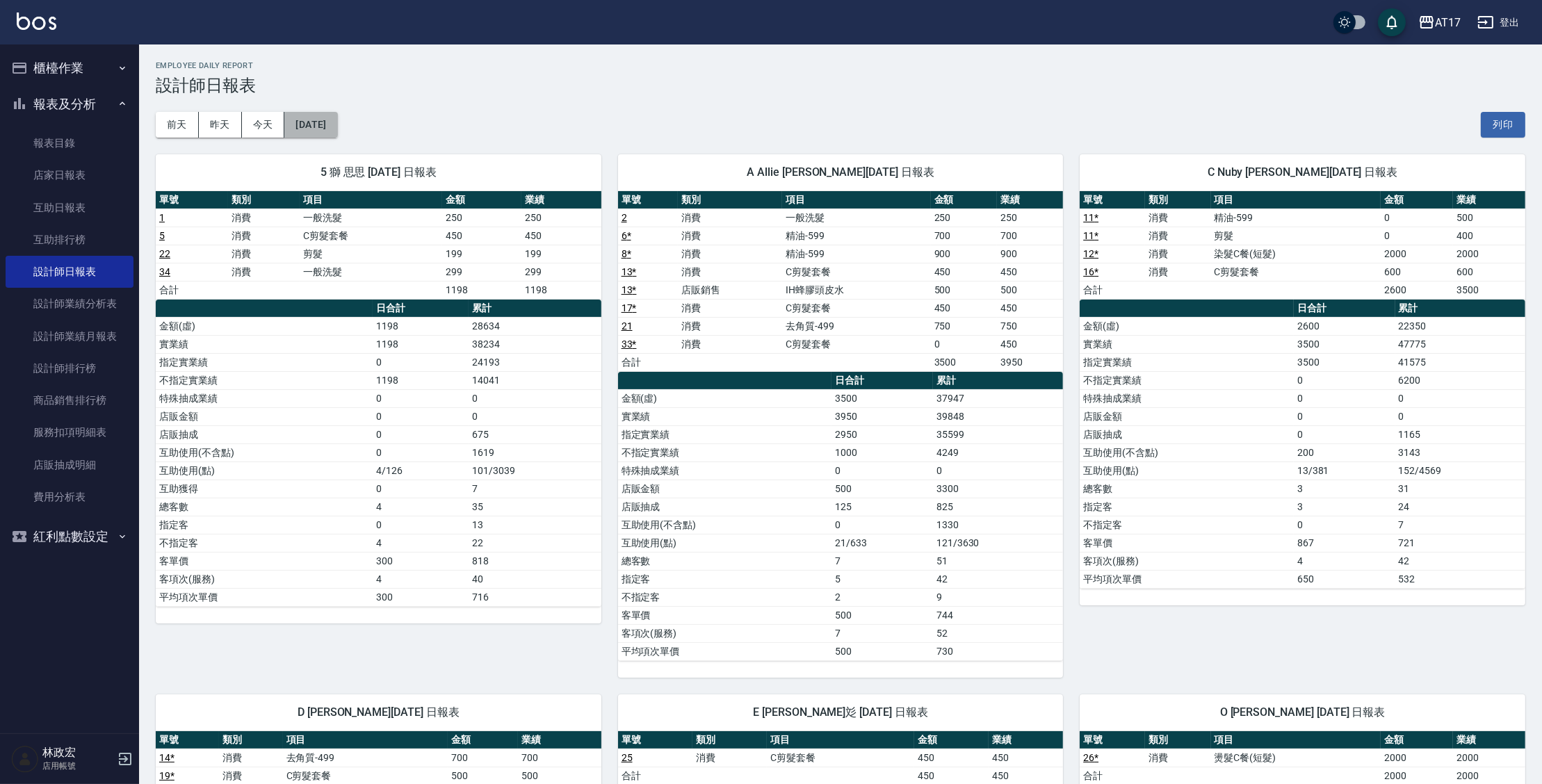
click at [337, 135] on button "[DATE]" at bounding box center [311, 124] width 53 height 26
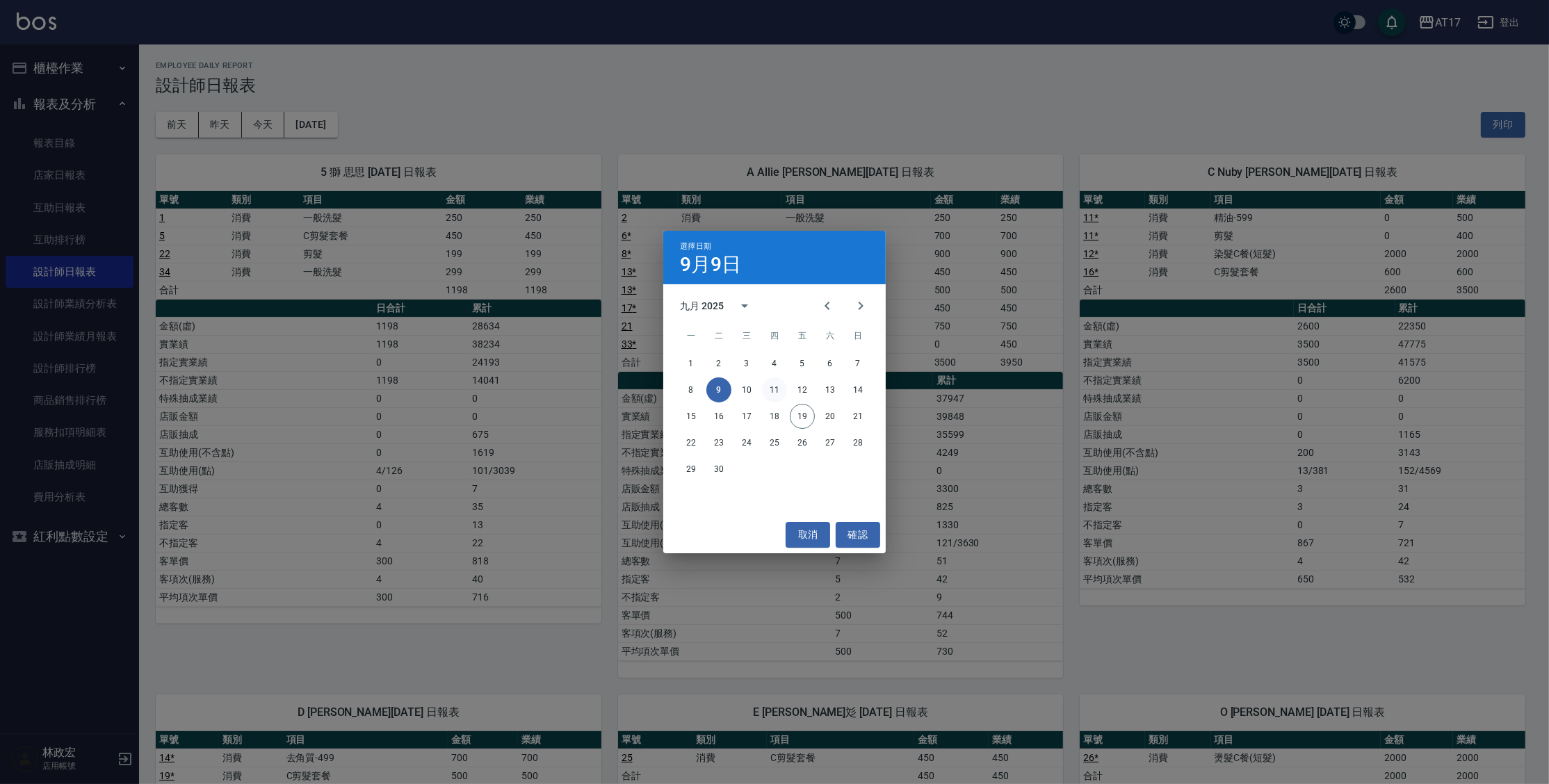
click at [775, 395] on button "11" at bounding box center [775, 390] width 25 height 25
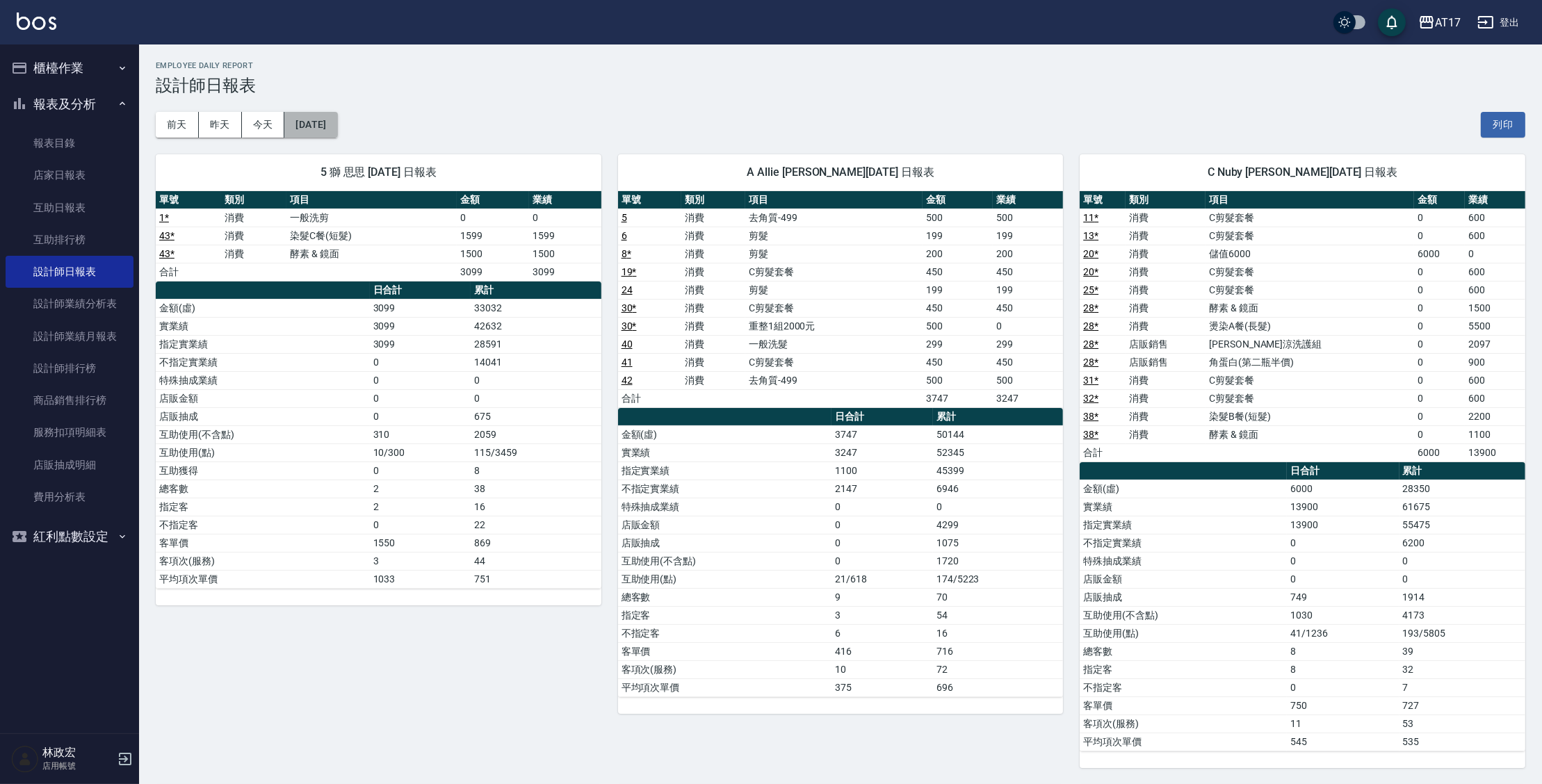
click at [313, 131] on button "[DATE]" at bounding box center [311, 124] width 53 height 26
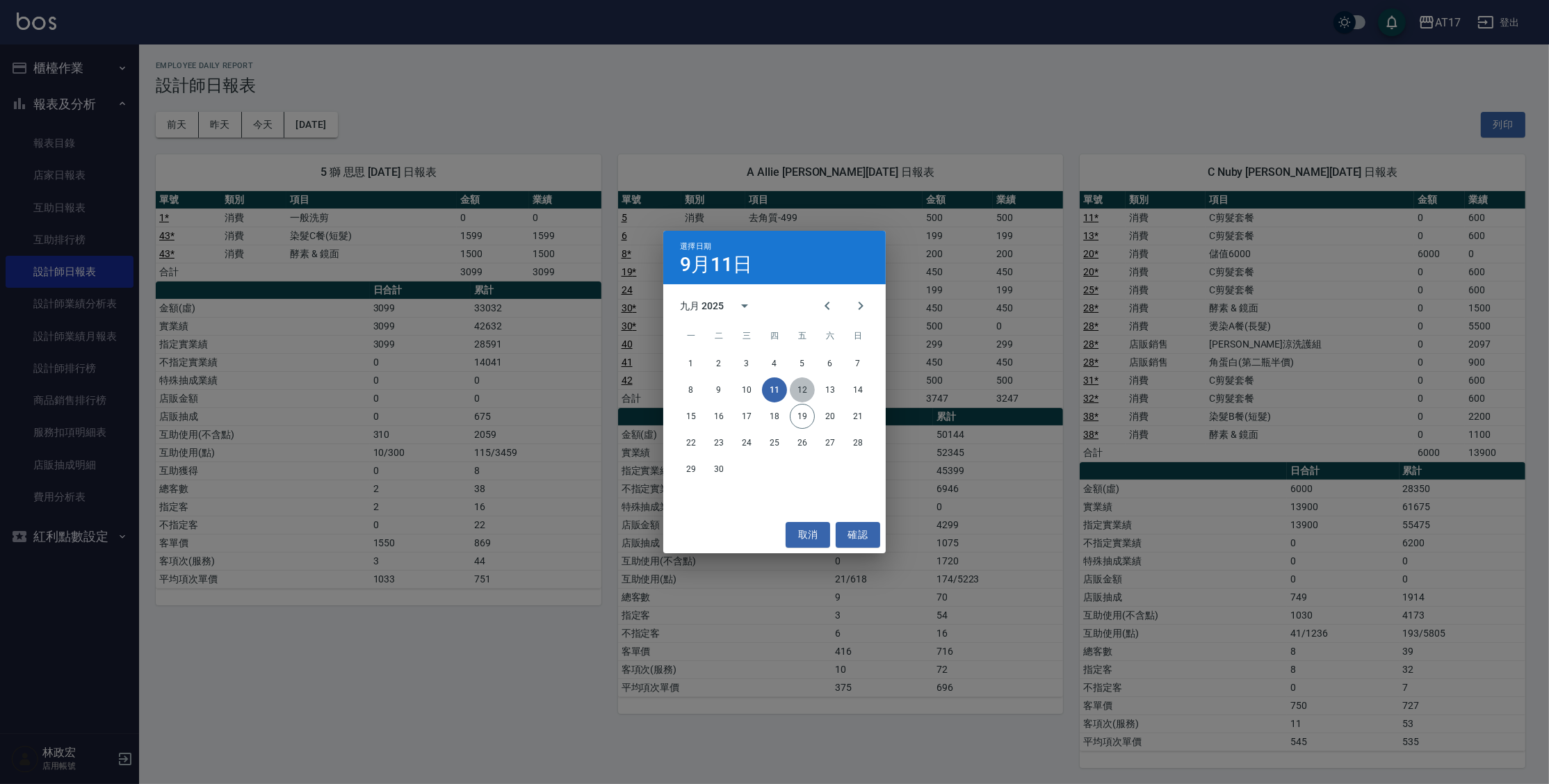
click at [807, 391] on button "12" at bounding box center [803, 390] width 25 height 25
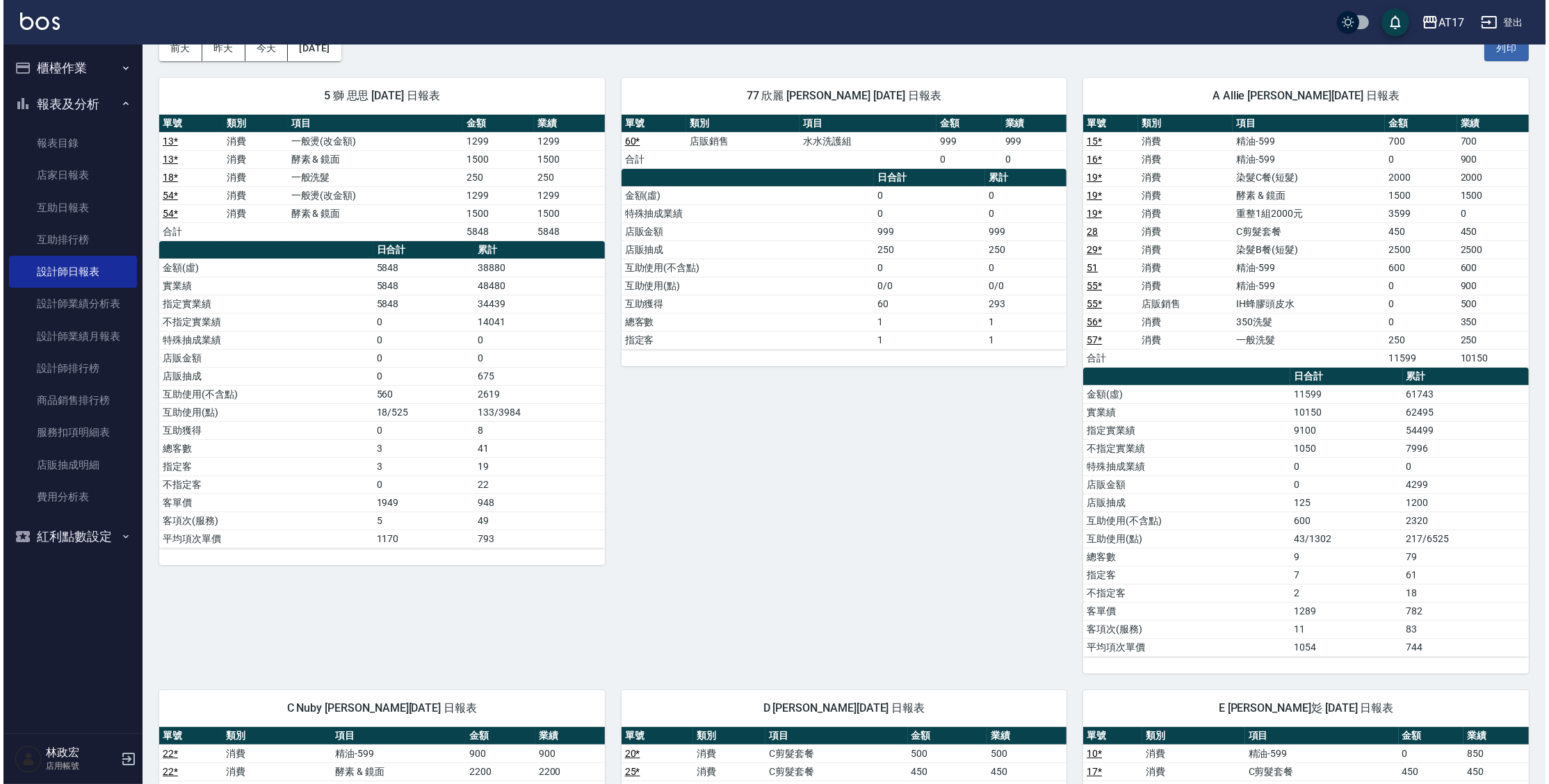
scroll to position [76, 0]
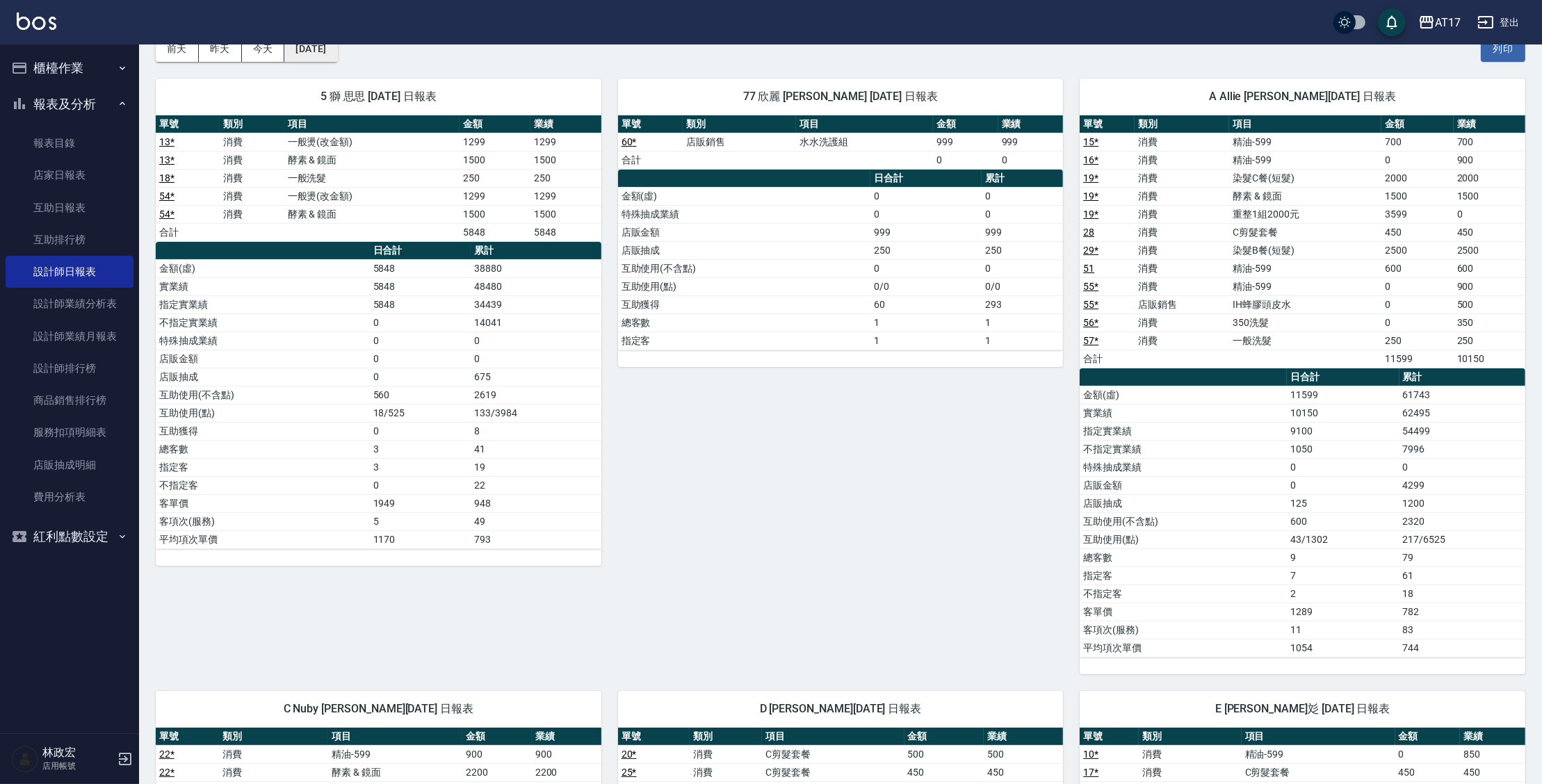
click at [337, 46] on button "[DATE]" at bounding box center [311, 49] width 53 height 26
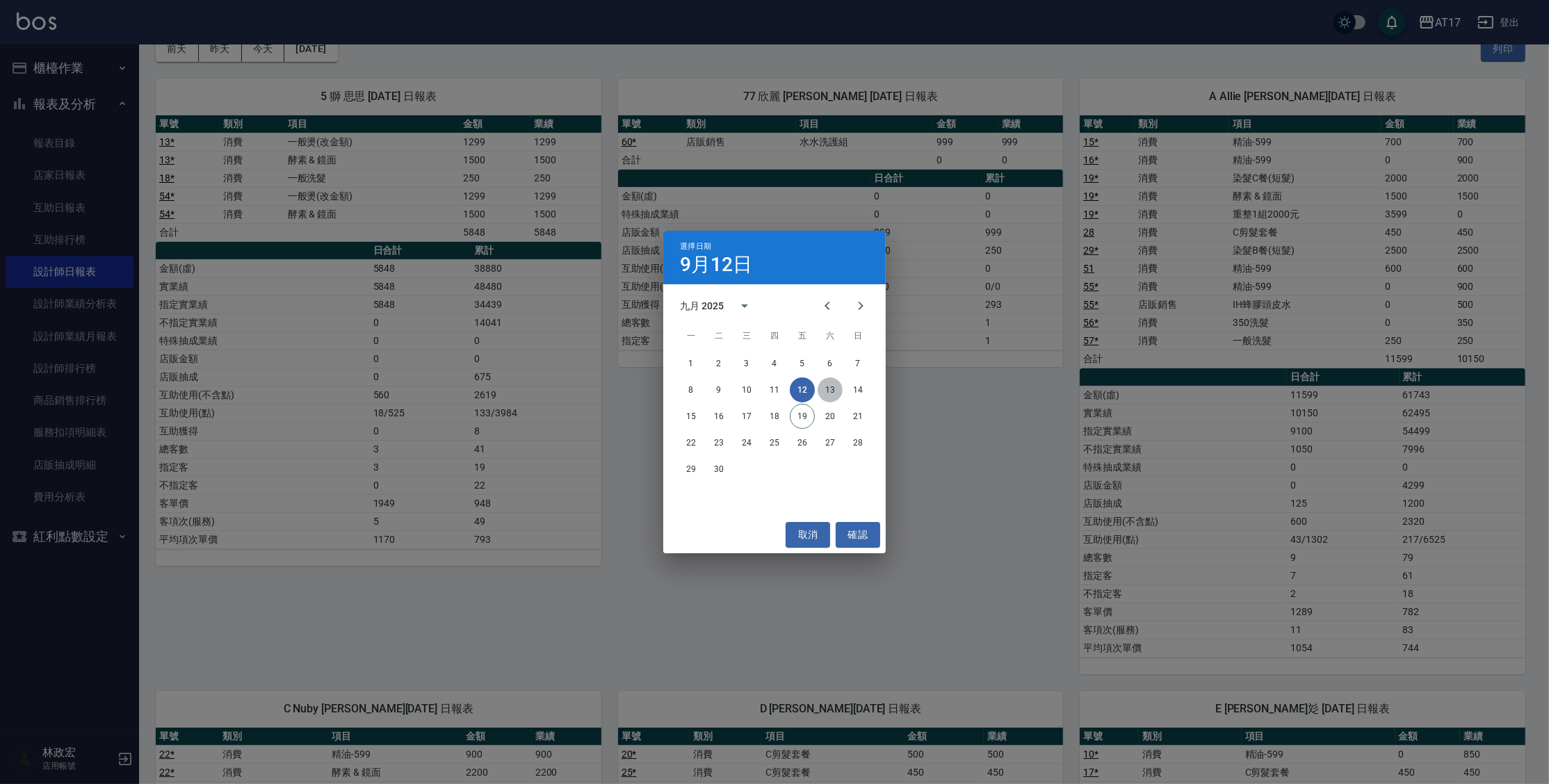
click at [832, 390] on button "13" at bounding box center [830, 390] width 25 height 25
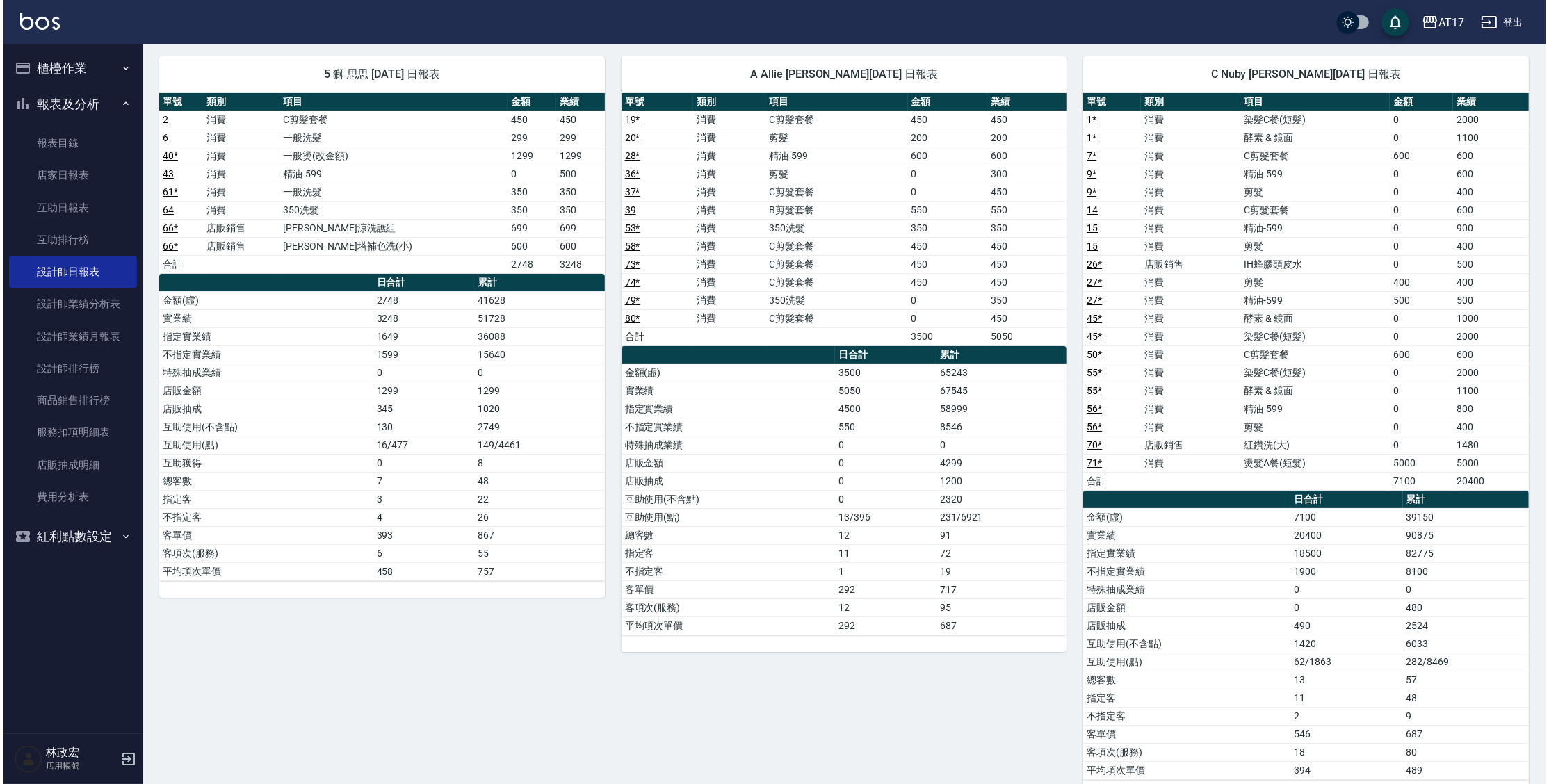
scroll to position [73, 0]
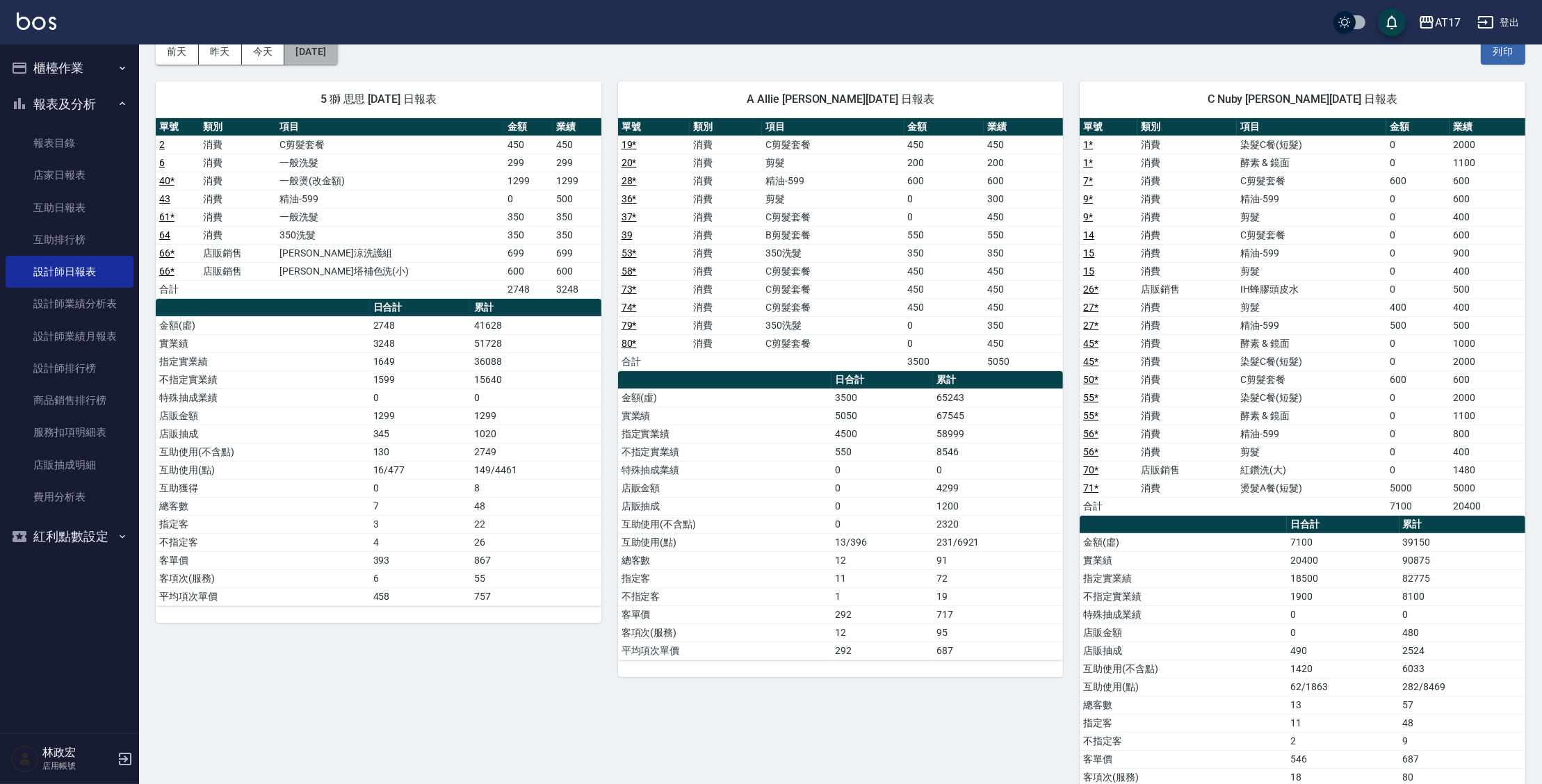
click at [329, 46] on button "[DATE]" at bounding box center [311, 51] width 53 height 26
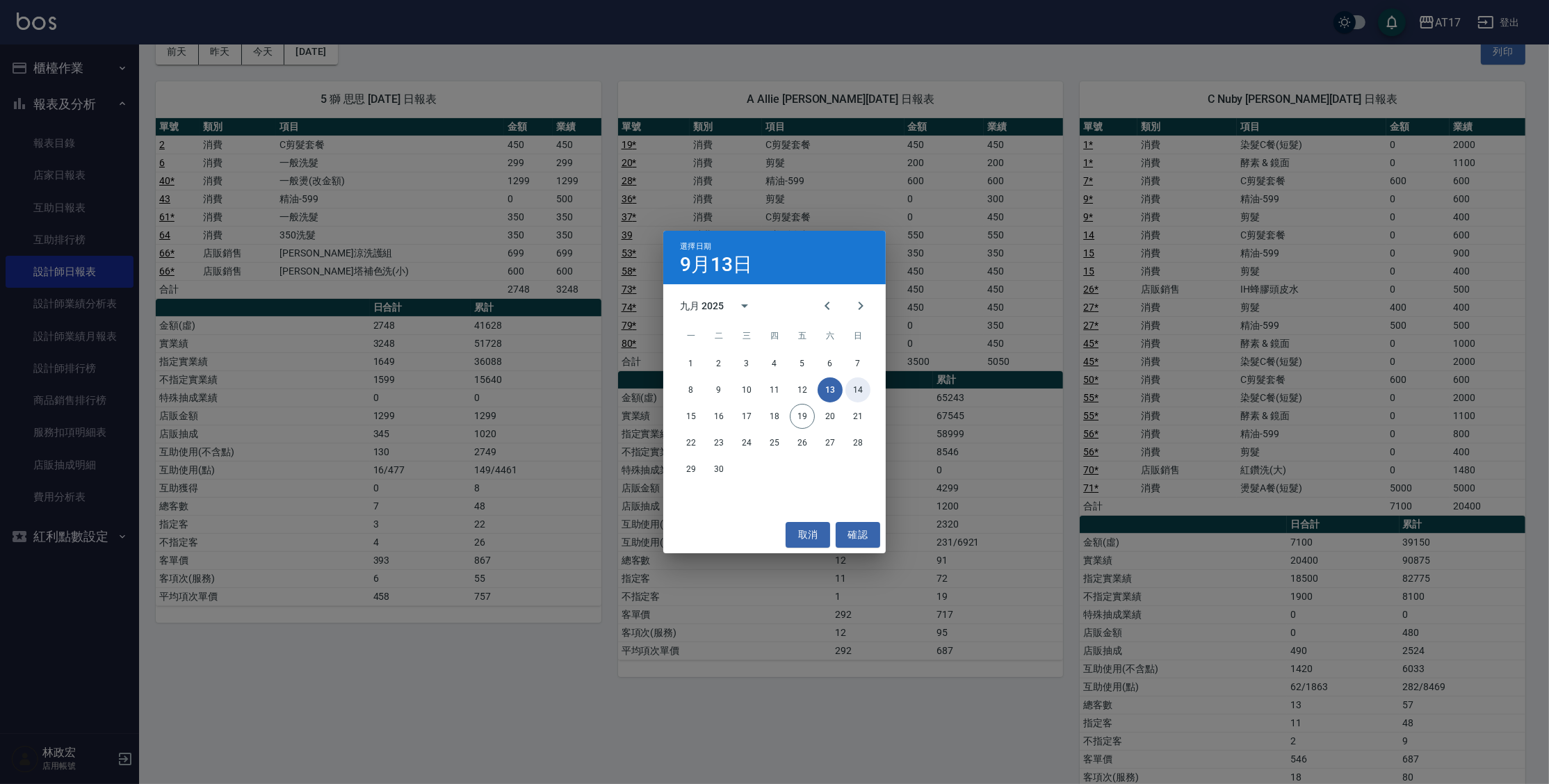
click at [861, 392] on button "14" at bounding box center [858, 390] width 25 height 25
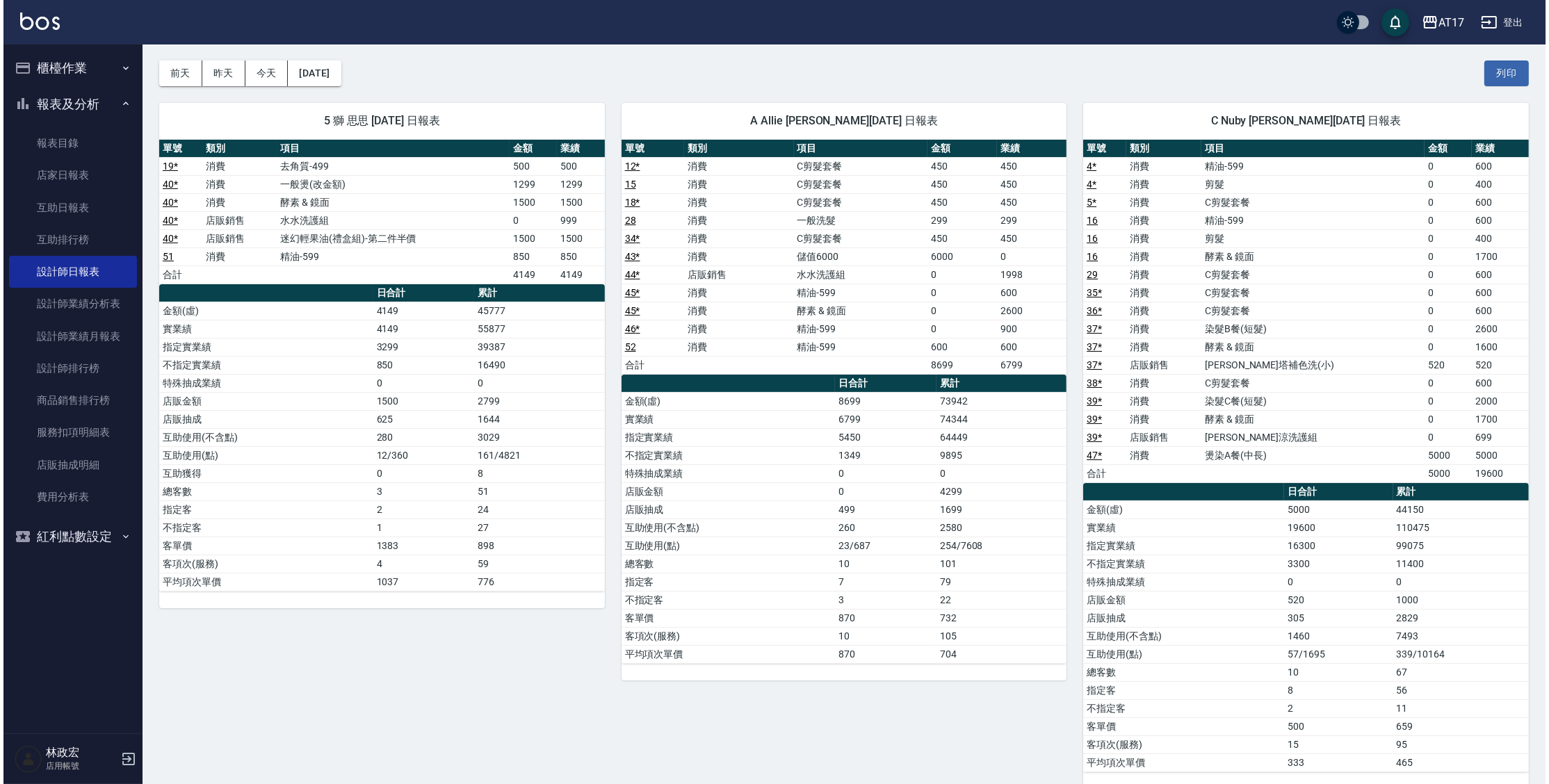
scroll to position [50, 0]
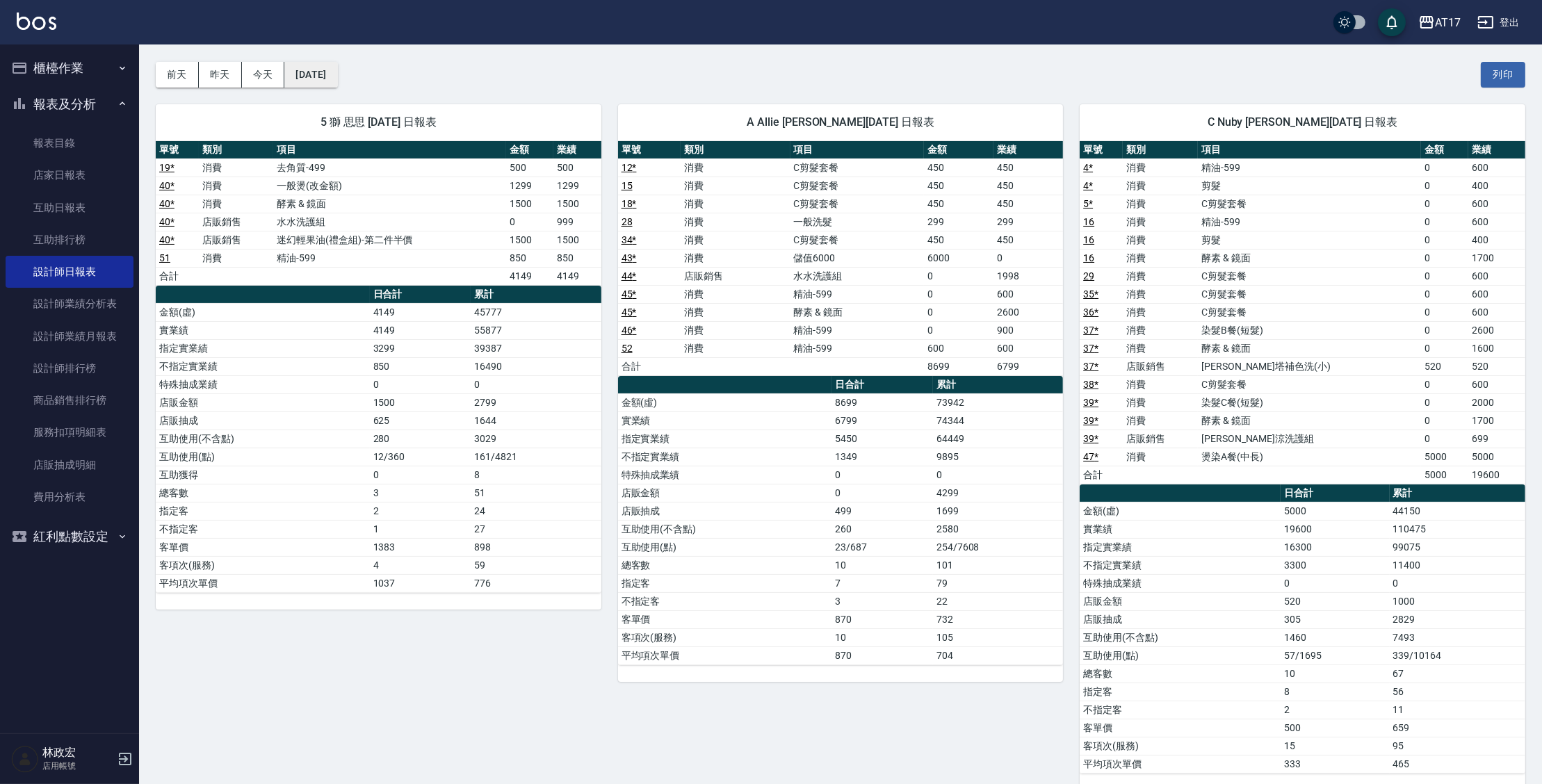
click at [337, 83] on button "[DATE]" at bounding box center [311, 75] width 53 height 26
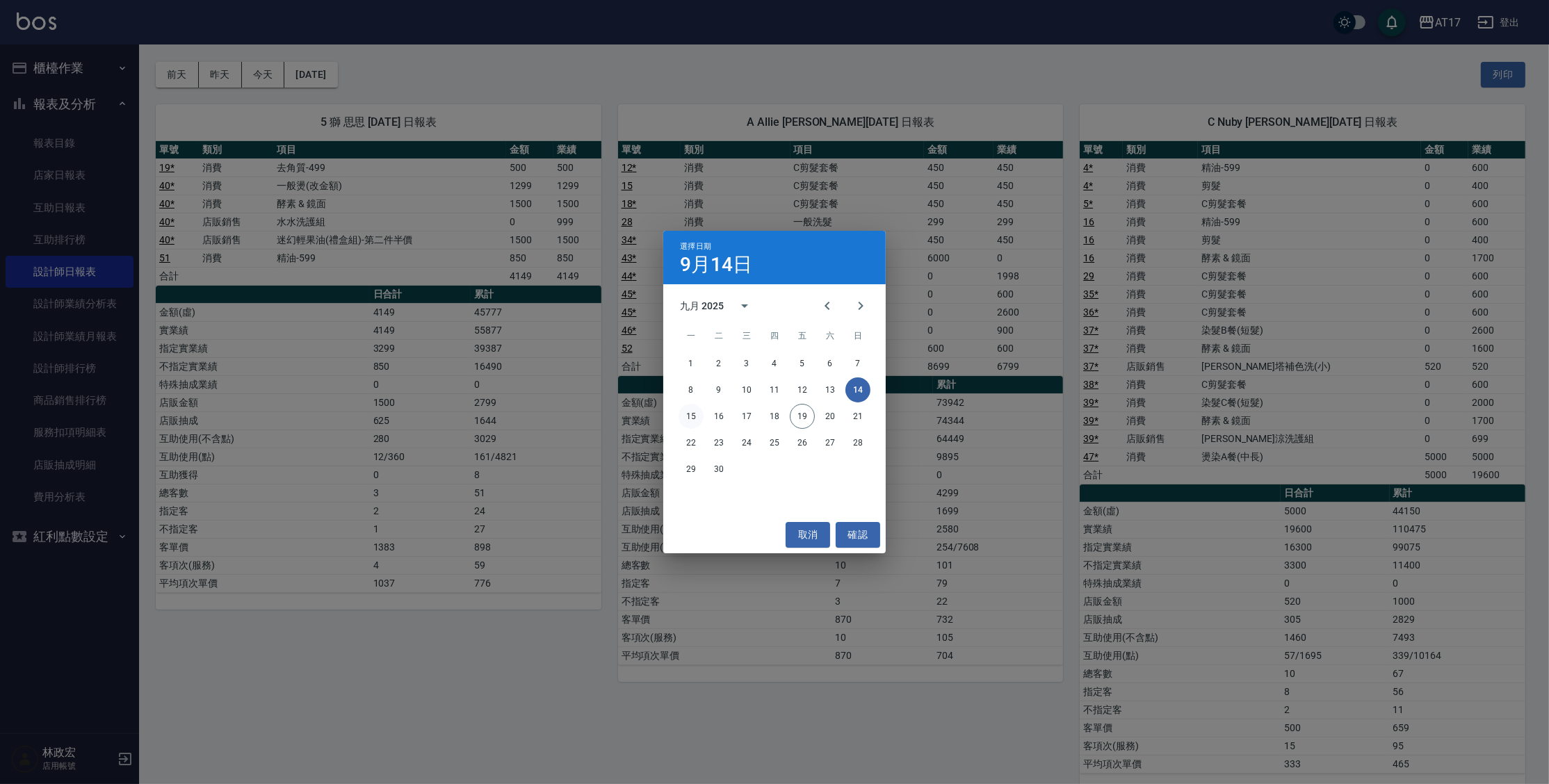
click at [694, 415] on button "15" at bounding box center [691, 416] width 25 height 25
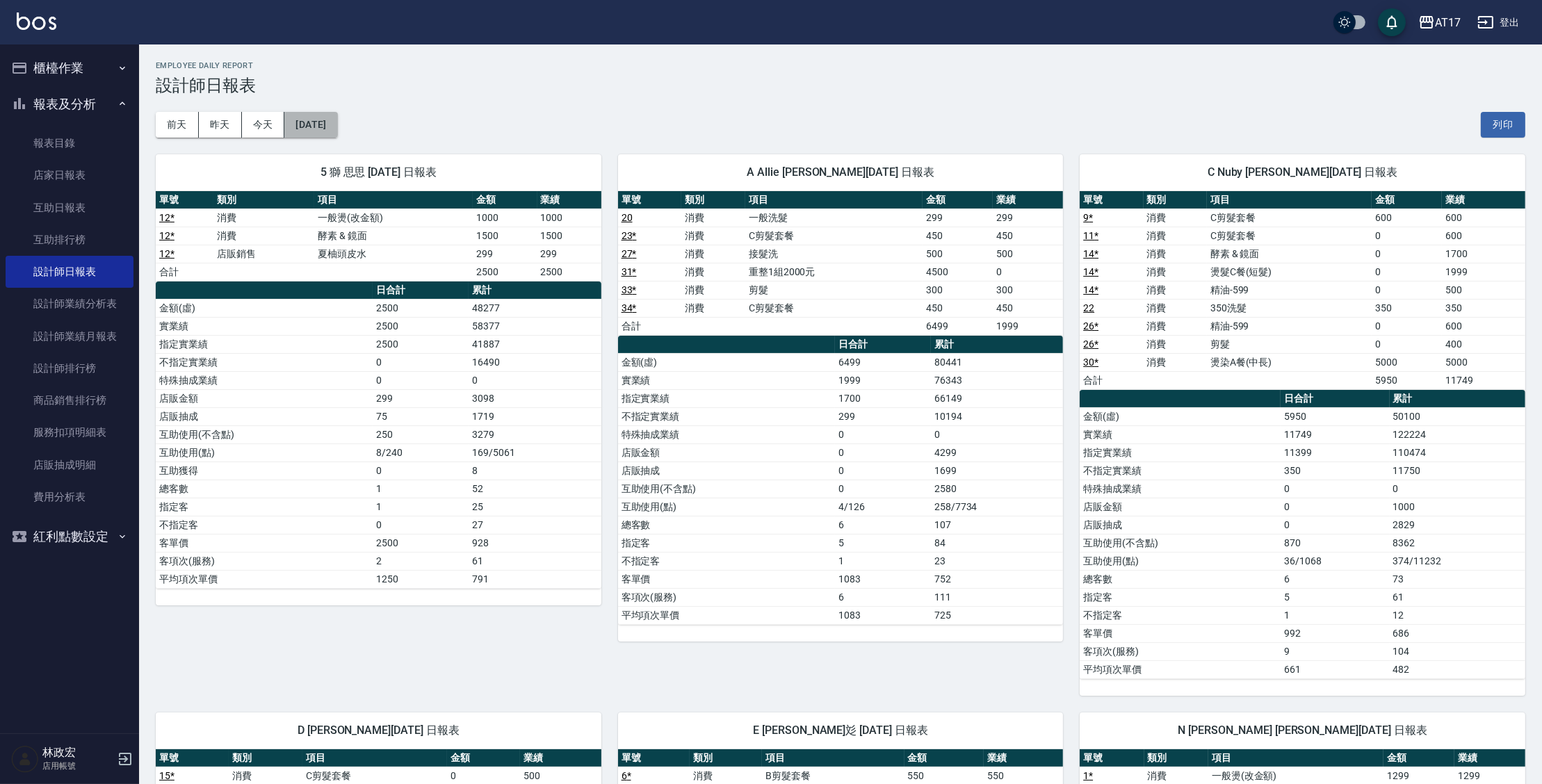
click at [337, 128] on button "[DATE]" at bounding box center [311, 124] width 53 height 26
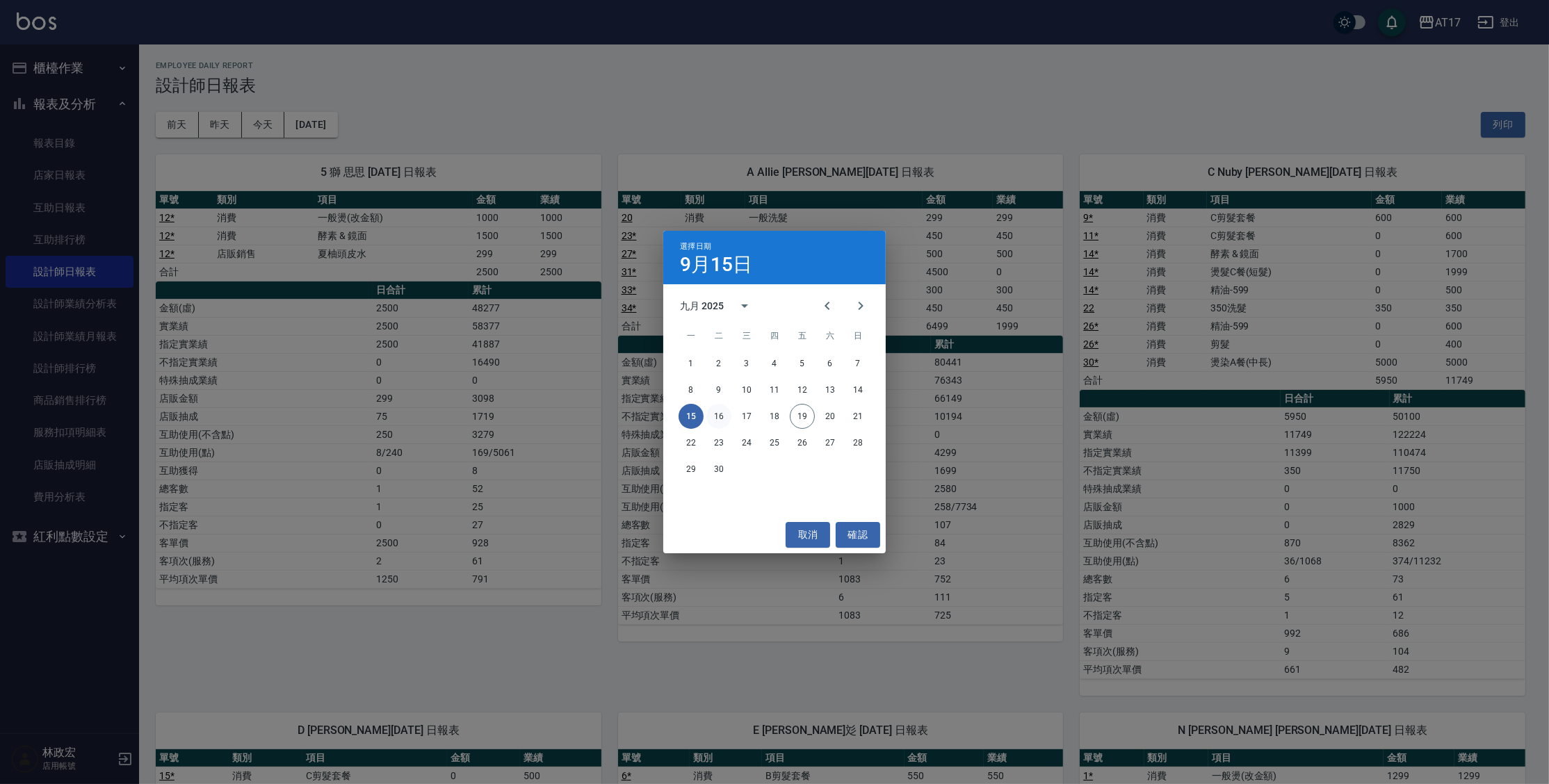
click at [723, 418] on button "16" at bounding box center [719, 416] width 25 height 25
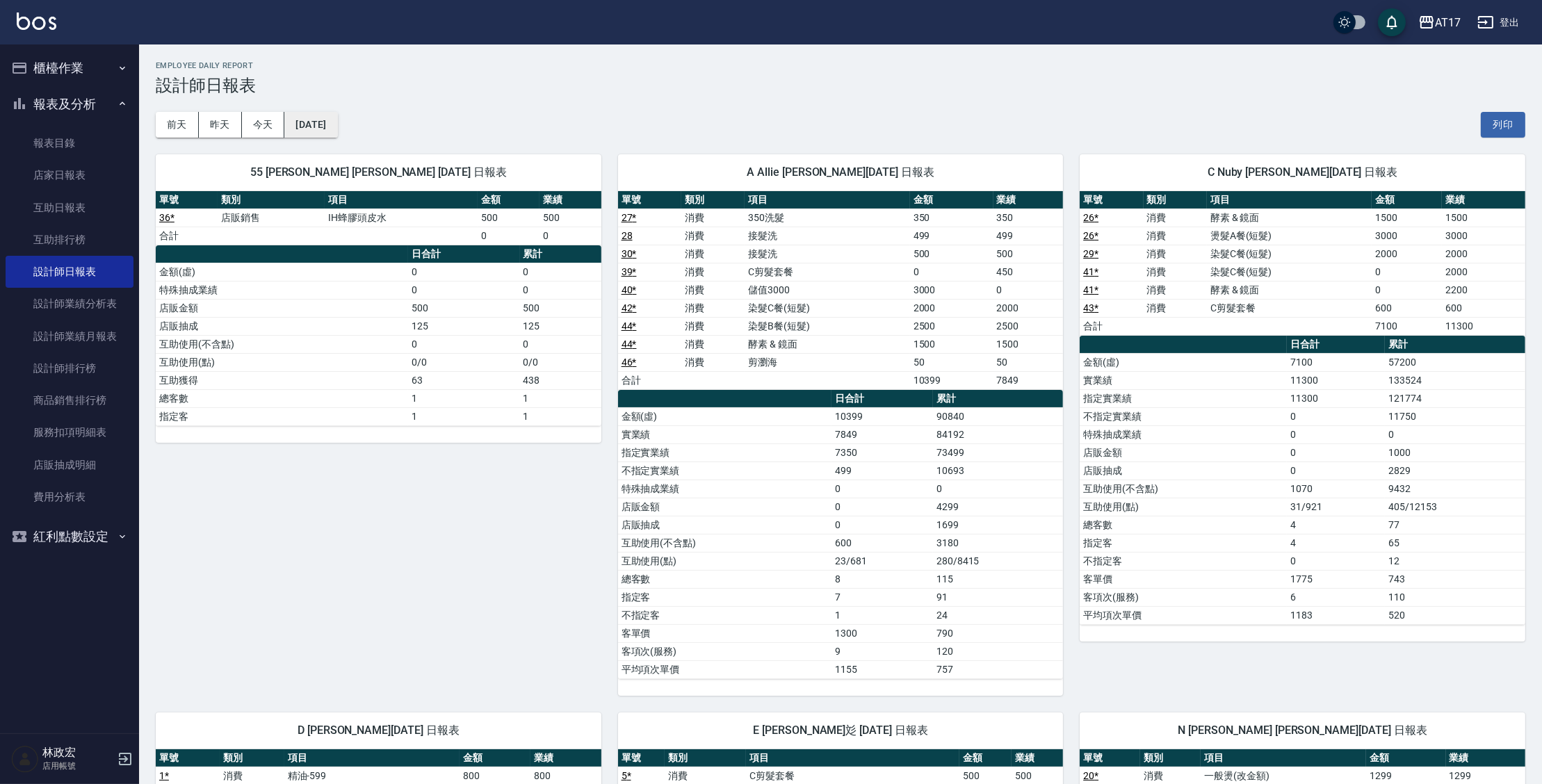
click at [334, 127] on button "[DATE]" at bounding box center [311, 124] width 53 height 26
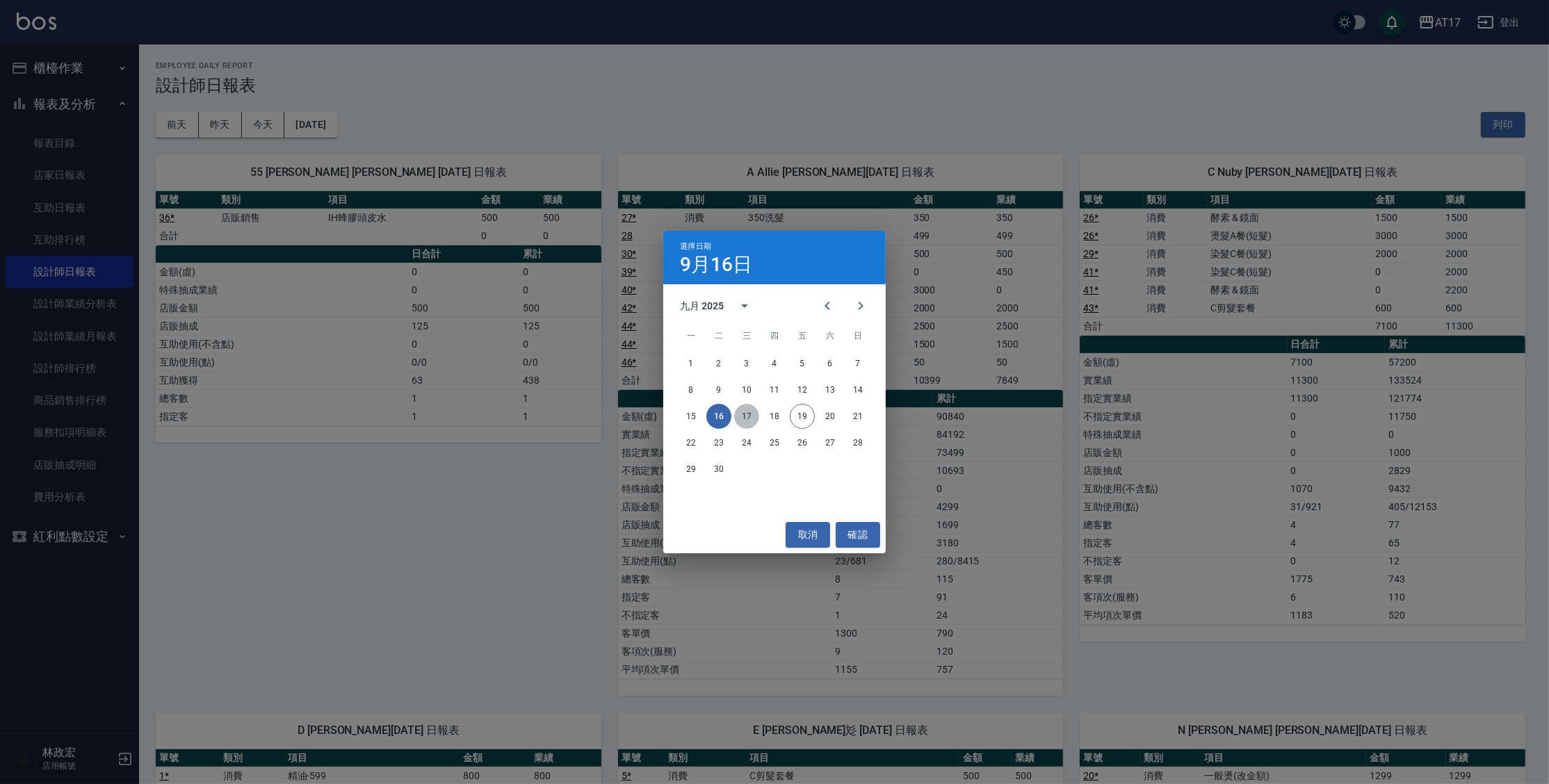
click at [752, 415] on button "17" at bounding box center [746, 416] width 25 height 25
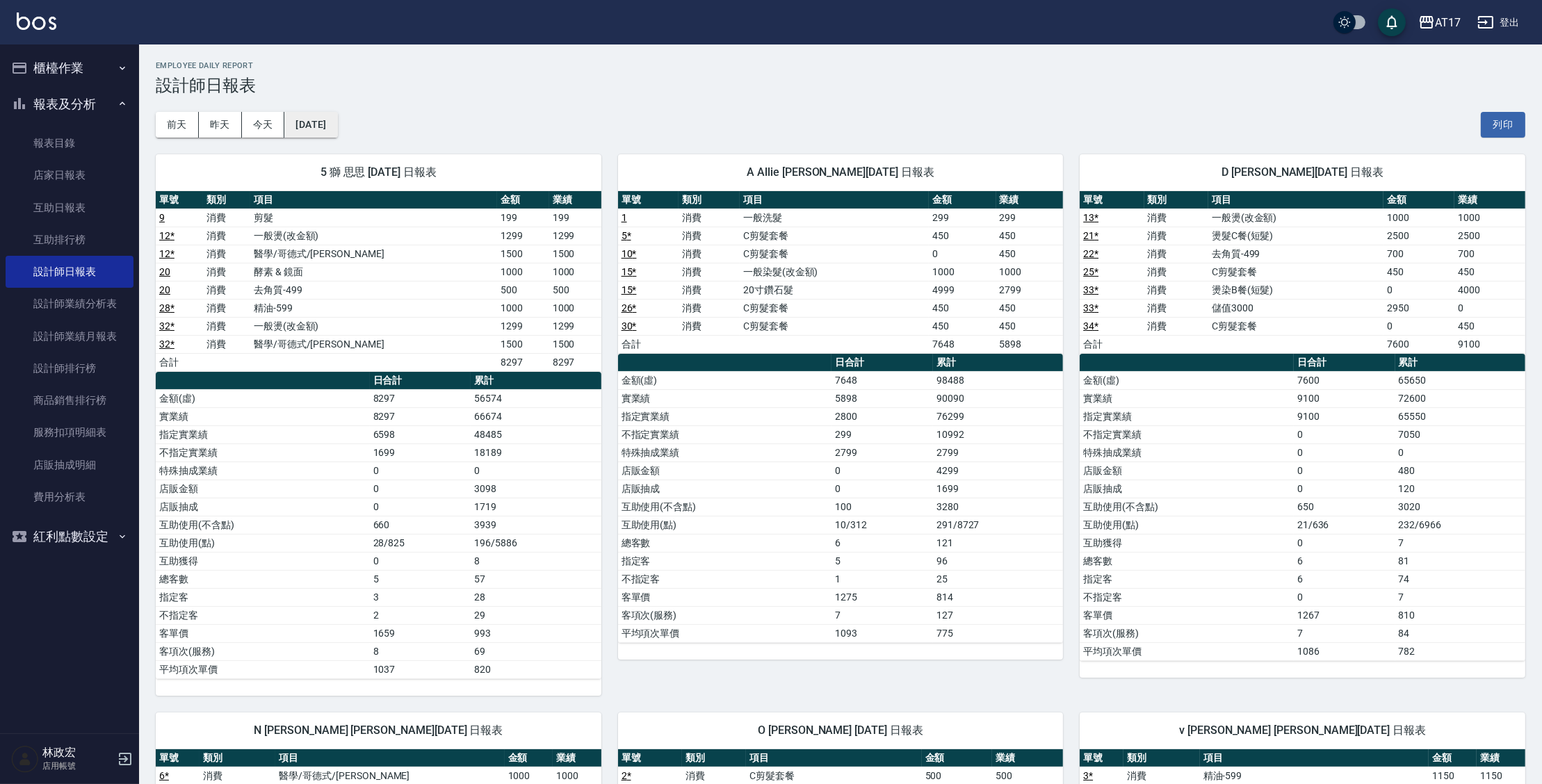
click at [330, 131] on button "[DATE]" at bounding box center [311, 124] width 53 height 26
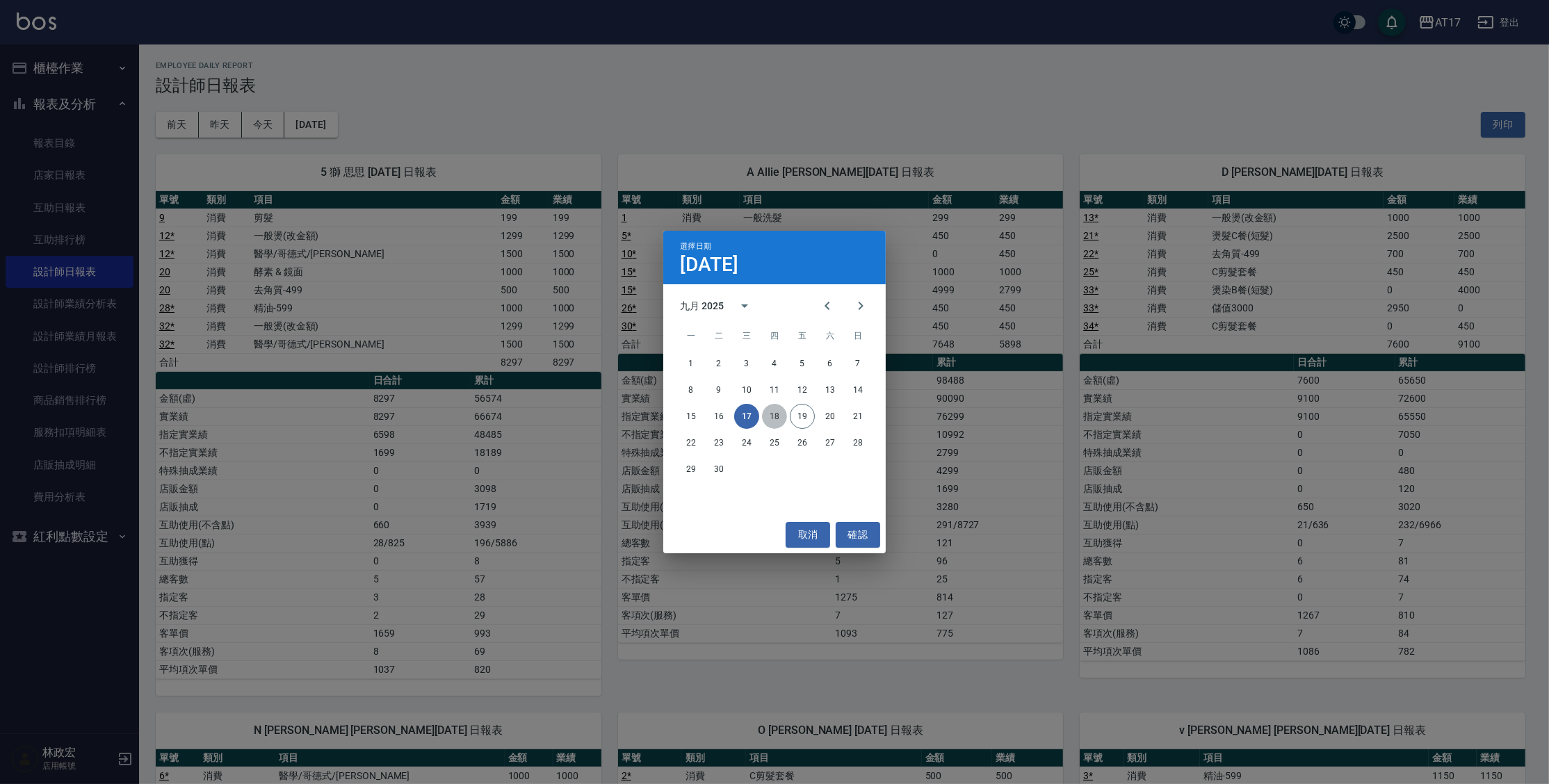
click at [775, 419] on button "18" at bounding box center [775, 416] width 25 height 25
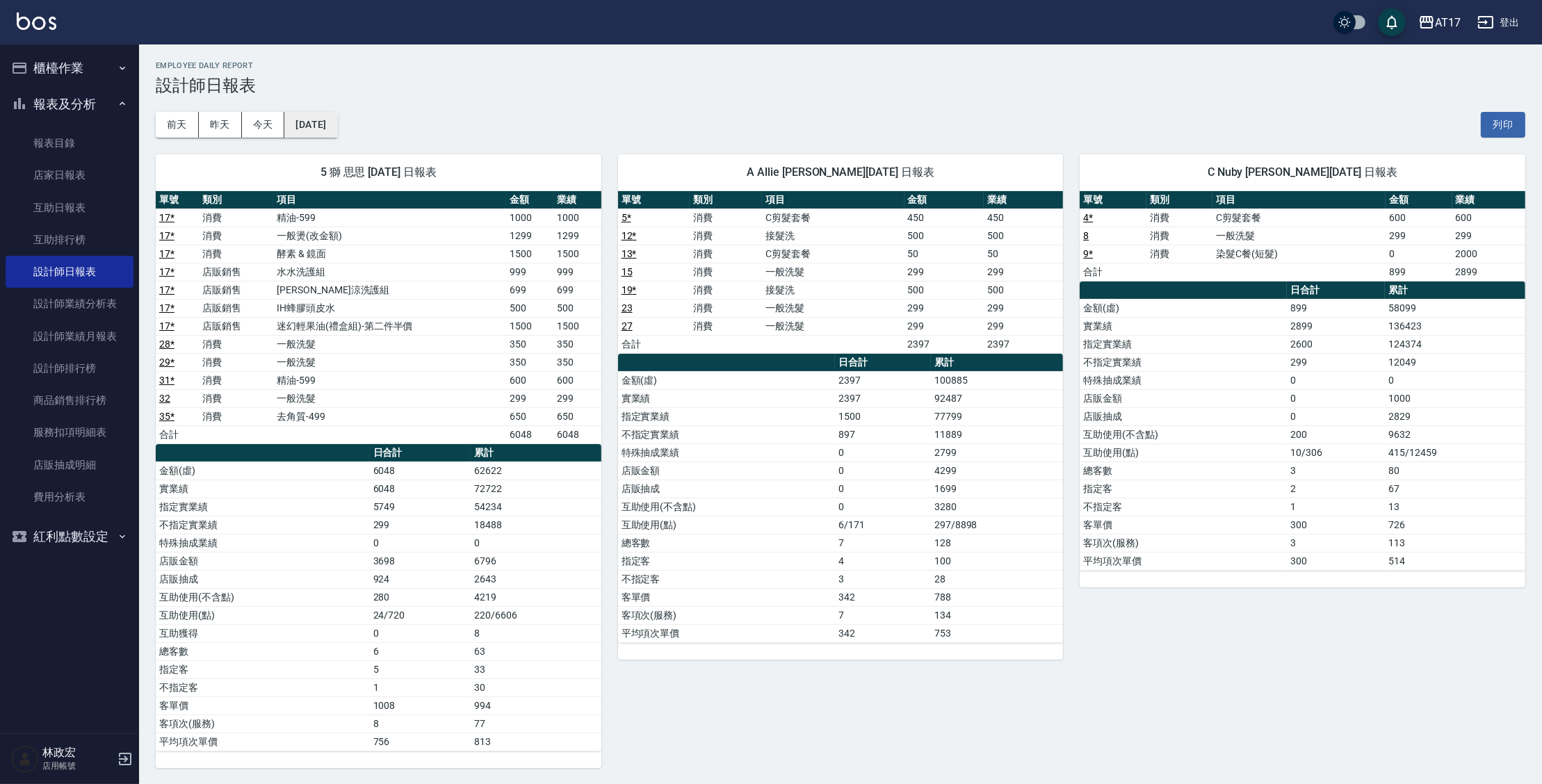
click at [315, 131] on button "[DATE]" at bounding box center [311, 124] width 53 height 26
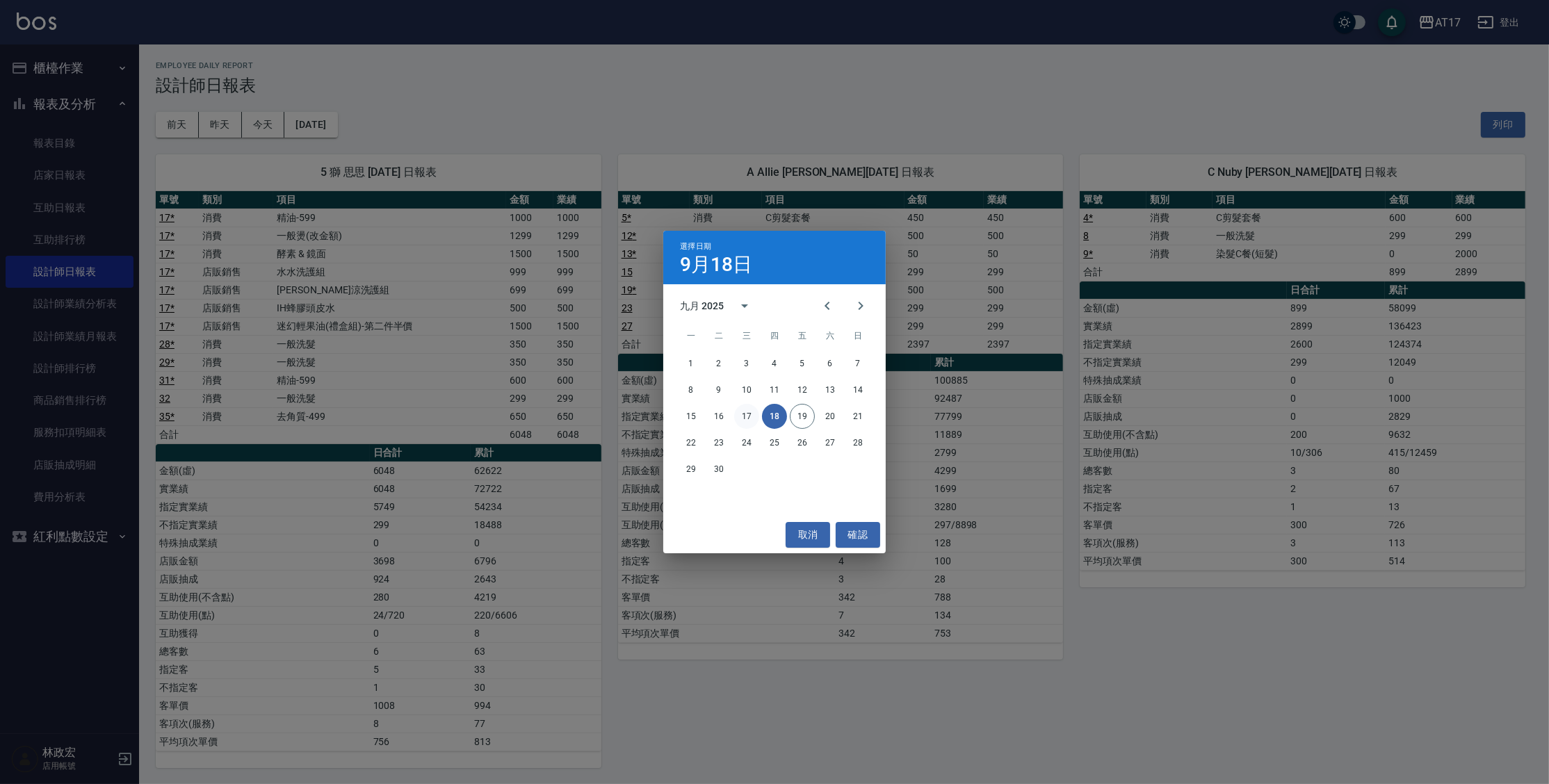
click at [740, 416] on button "17" at bounding box center [746, 416] width 25 height 25
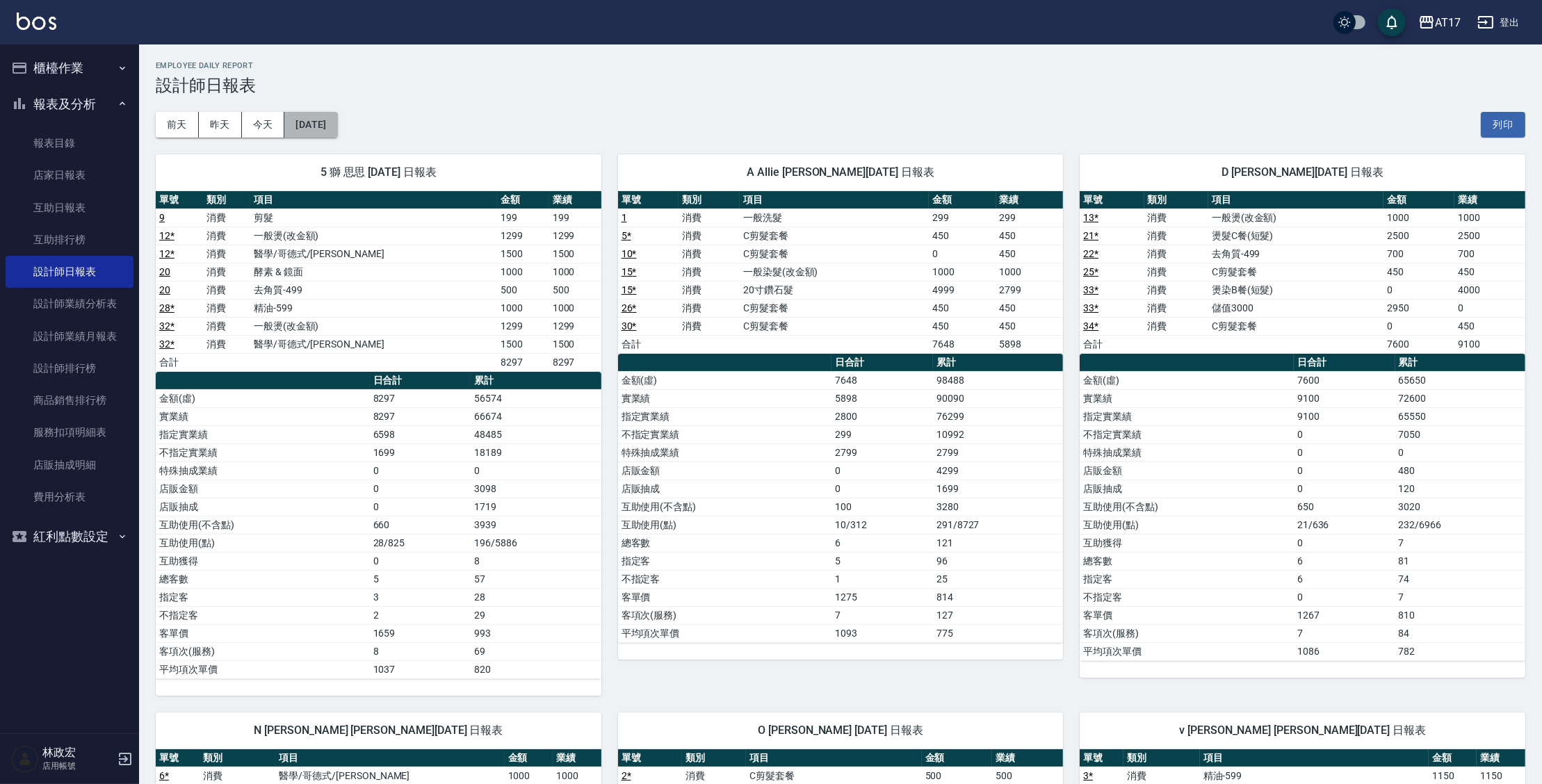
click at [332, 128] on button "[DATE]" at bounding box center [311, 124] width 53 height 26
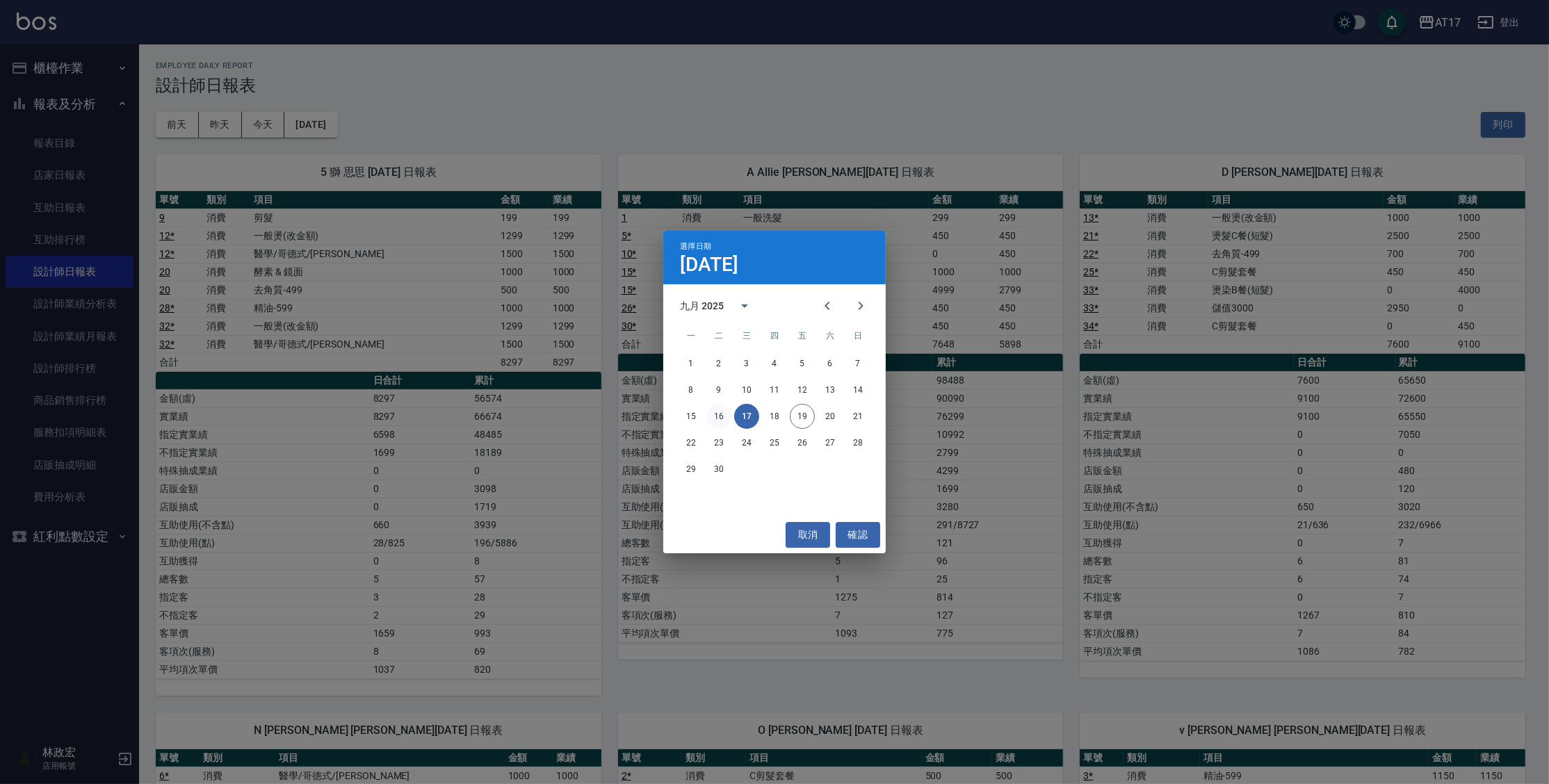
click at [718, 415] on button "16" at bounding box center [719, 416] width 25 height 25
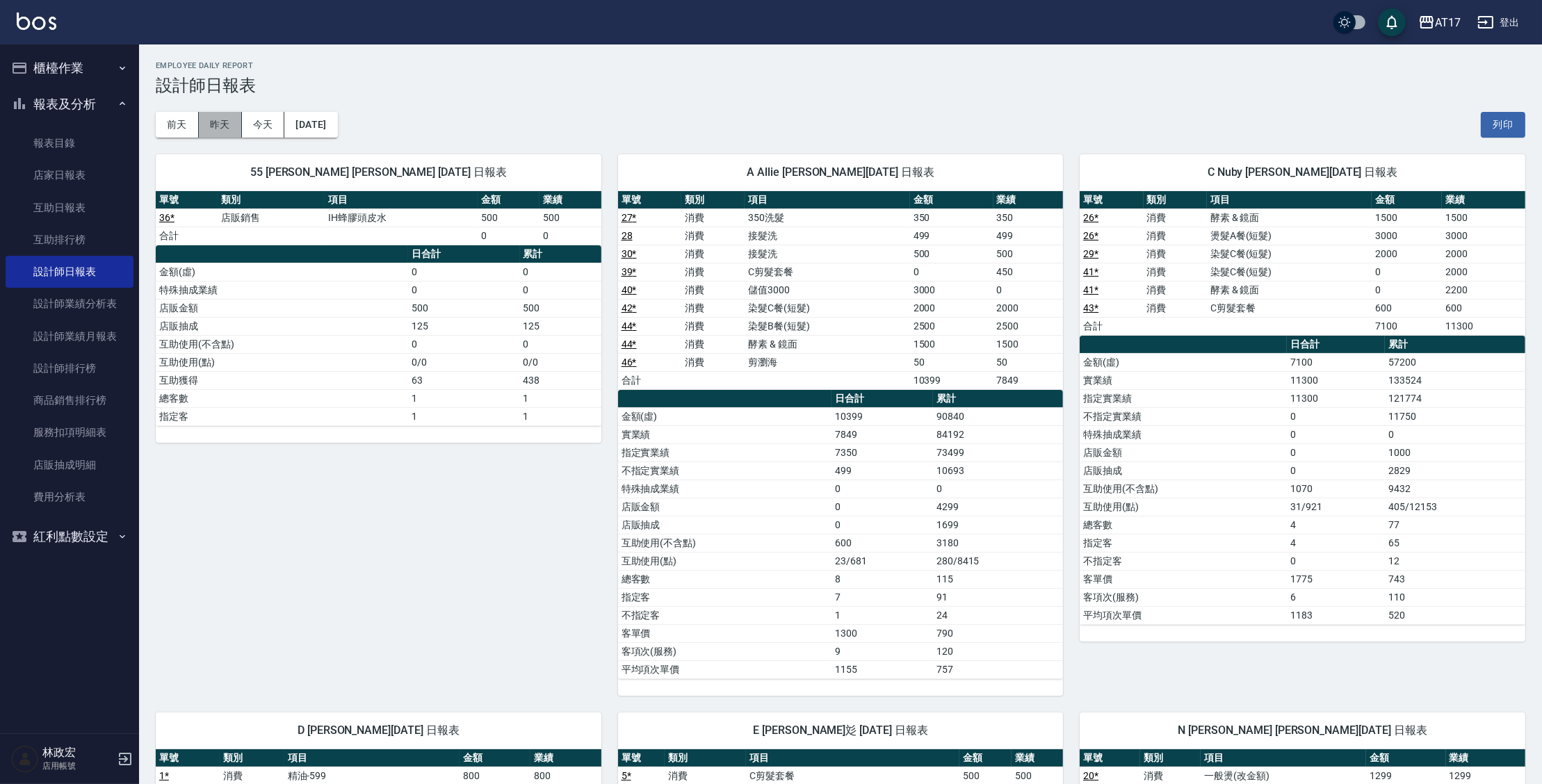
click at [224, 127] on button "昨天" at bounding box center [220, 124] width 43 height 26
